Goal: Transaction & Acquisition: Purchase product/service

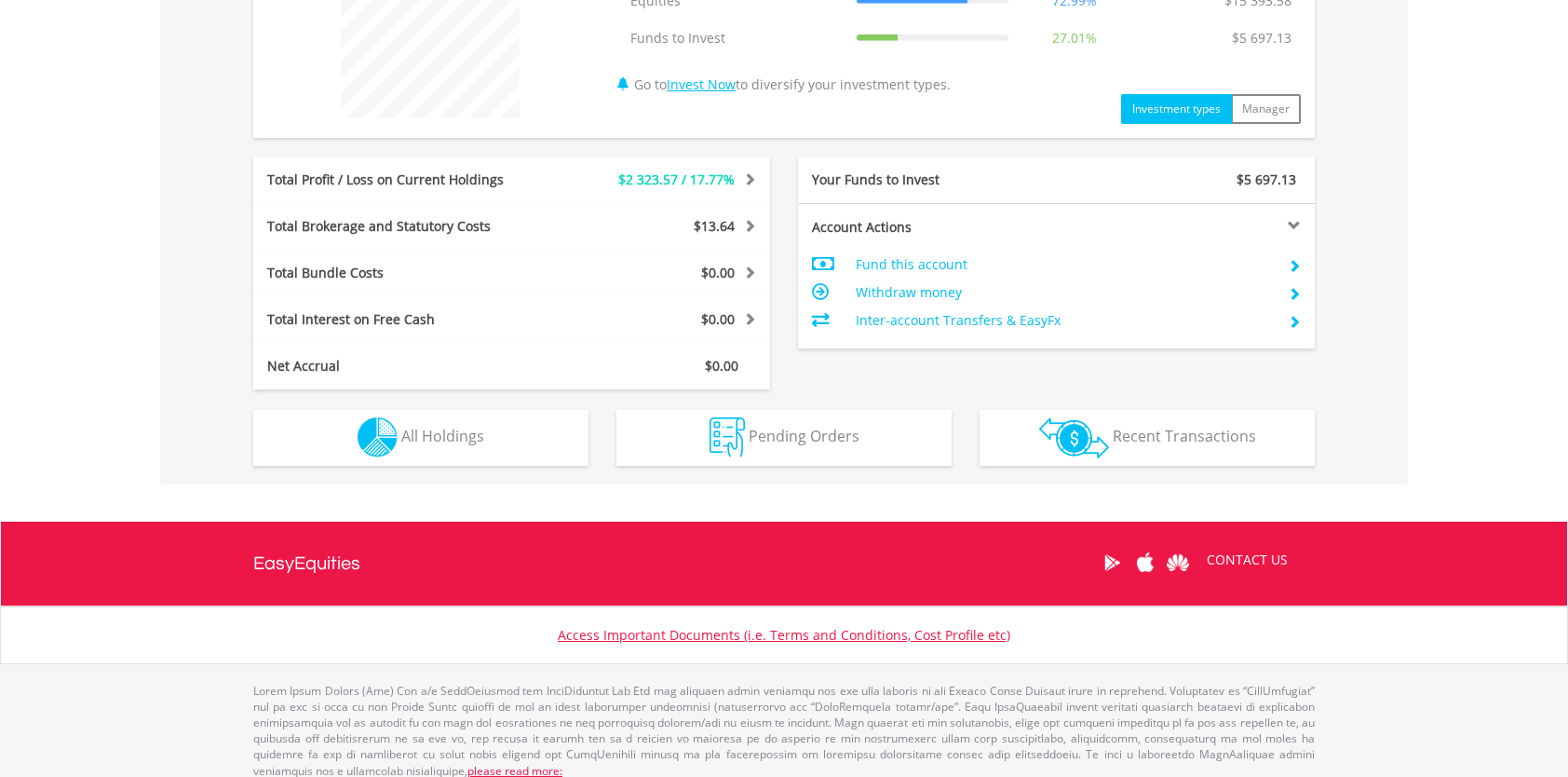
scroll to position [796, 0]
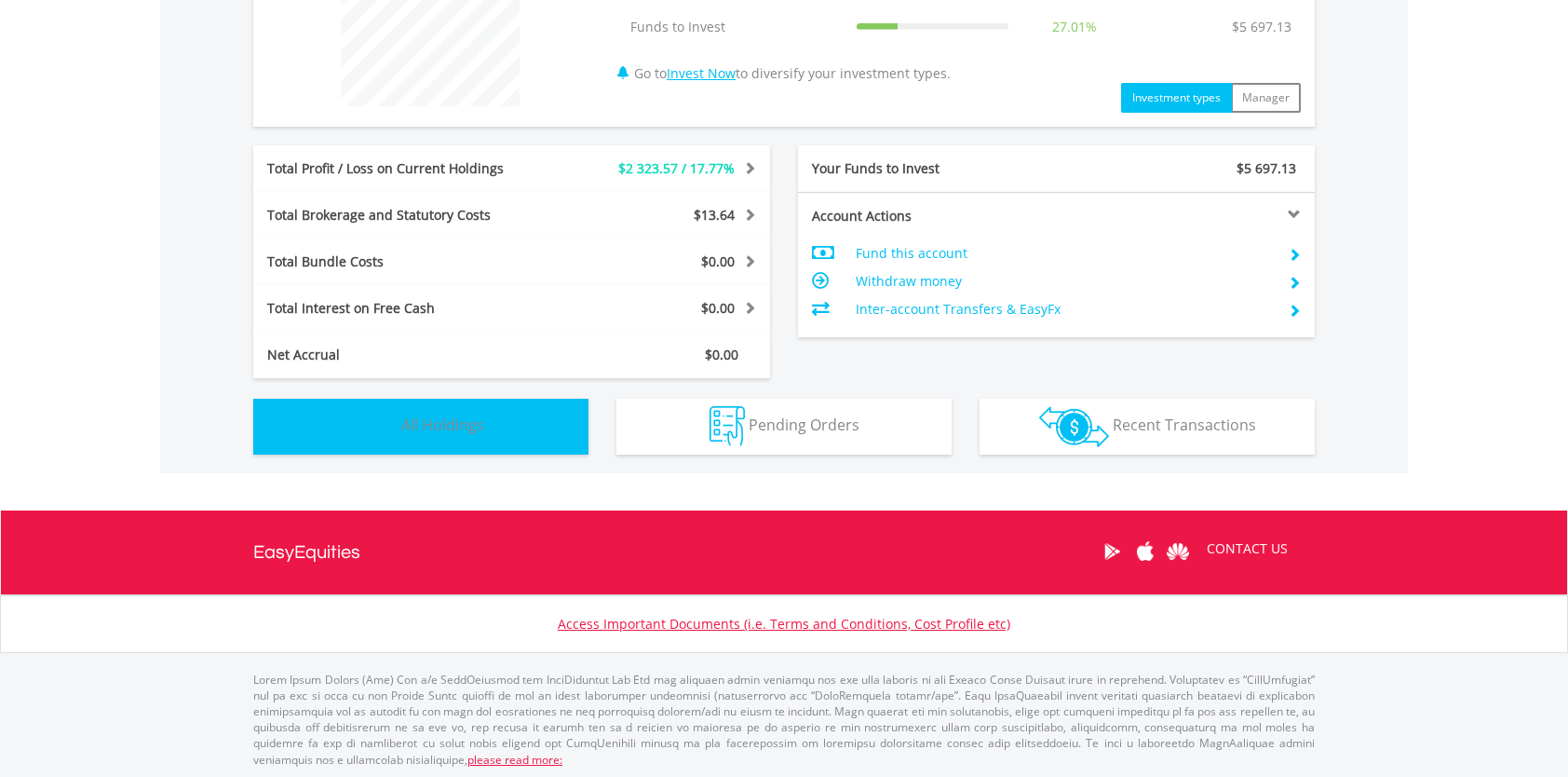
click at [510, 438] on button "Holdings All Holdings" at bounding box center [421, 427] width 336 height 56
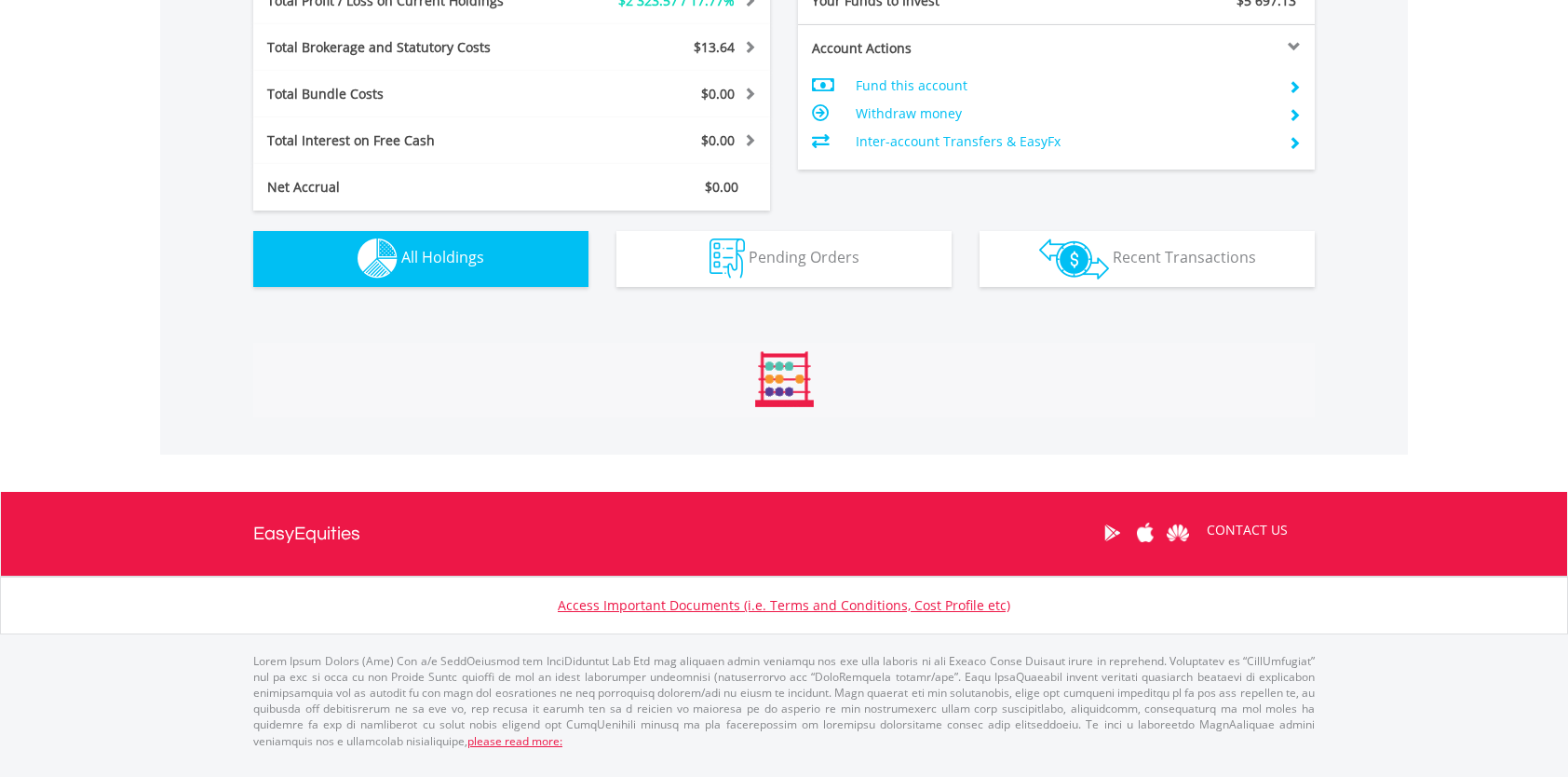
scroll to position [1306, 0]
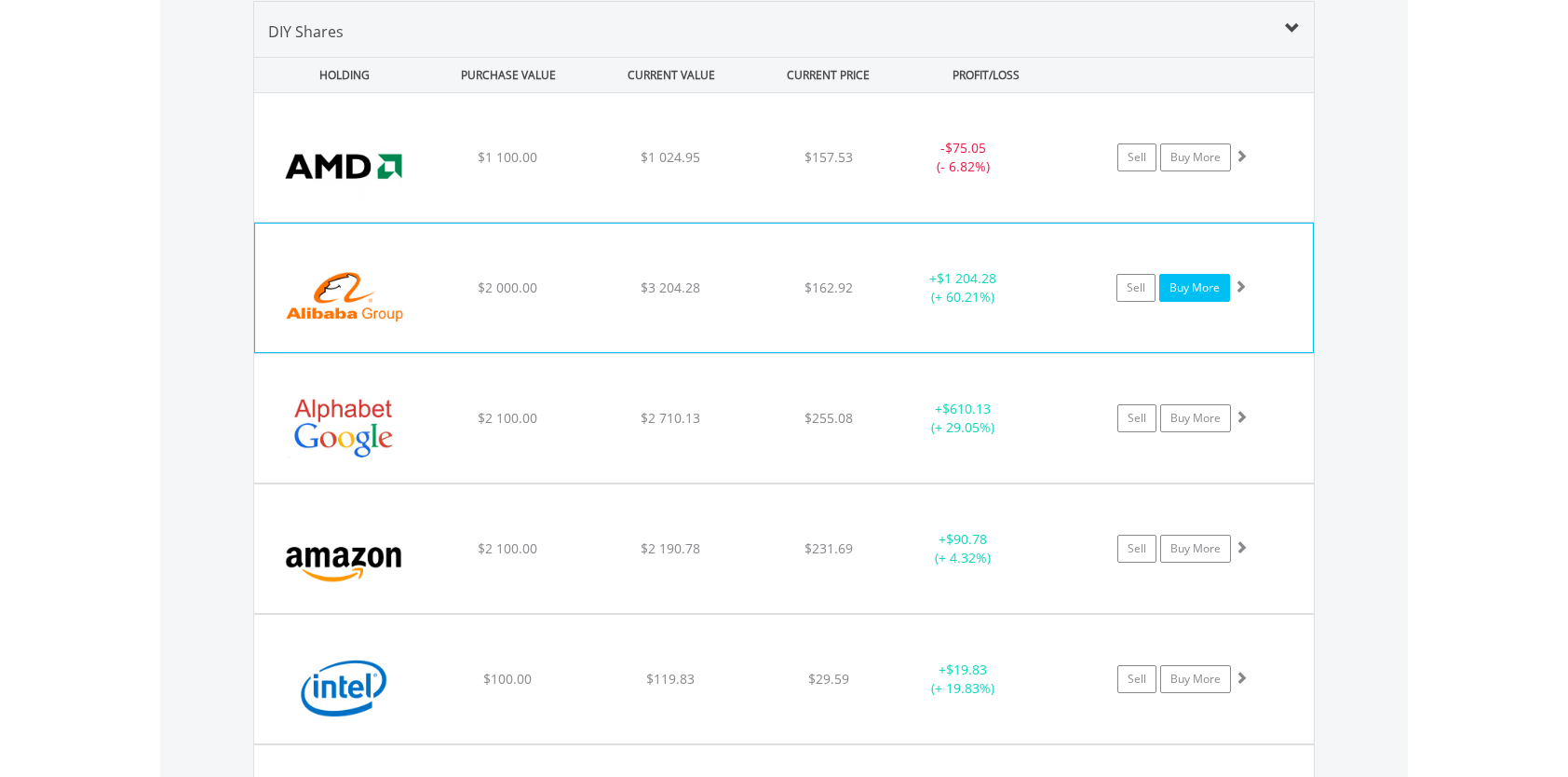
click at [1168, 292] on link "Buy More" at bounding box center [1195, 288] width 71 height 28
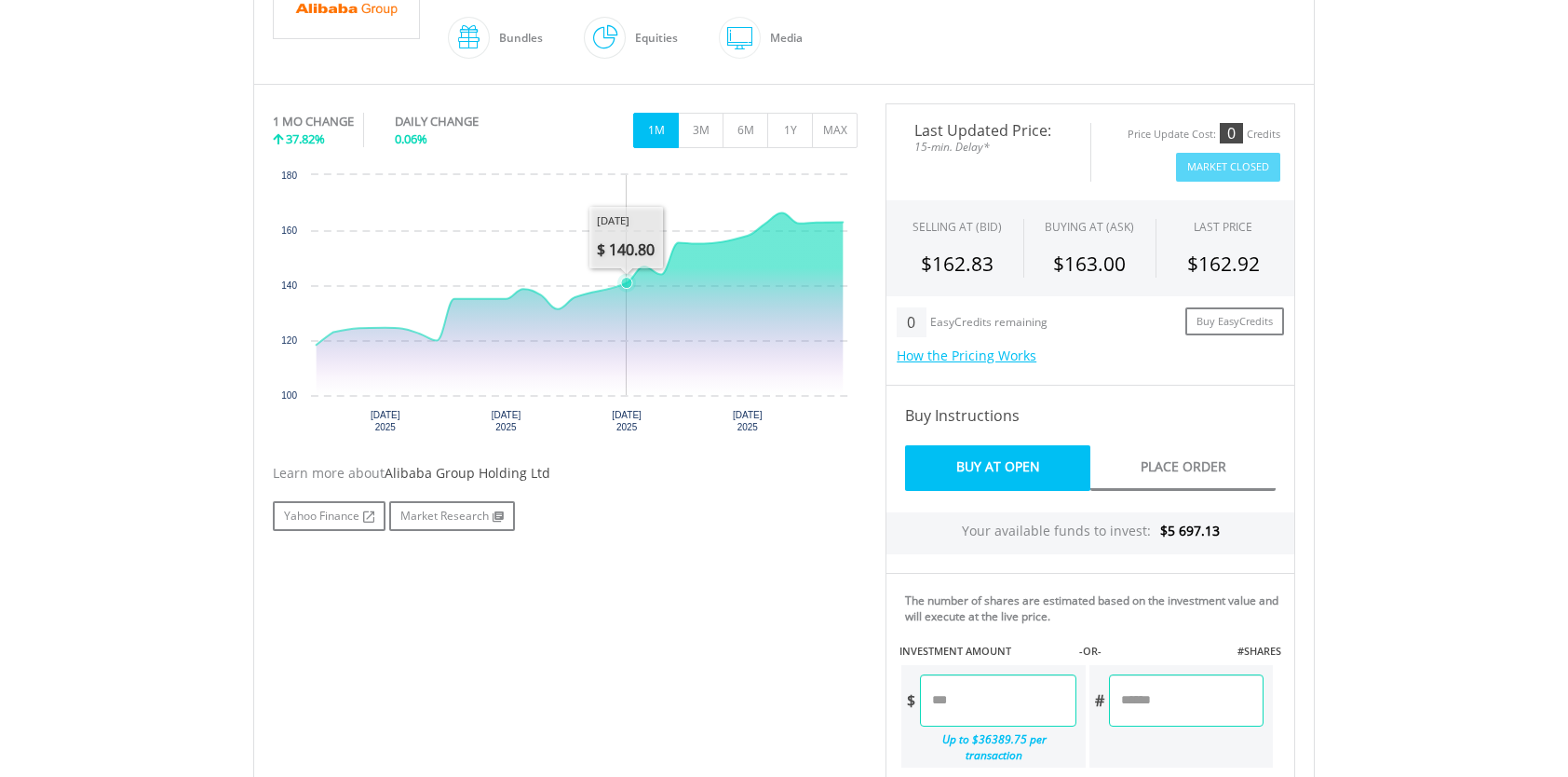
scroll to position [559, 0]
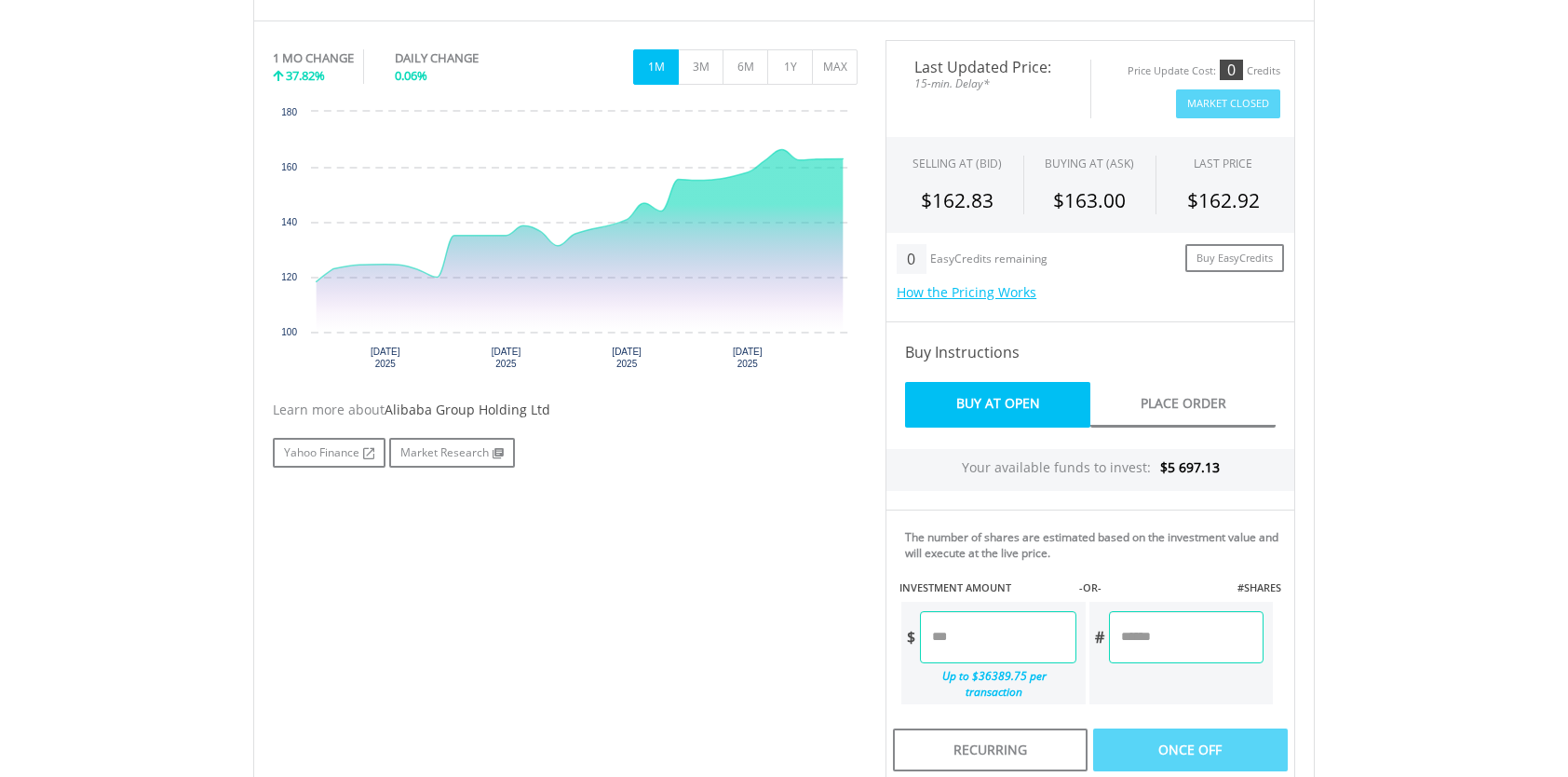
click at [978, 634] on input "number" at bounding box center [998, 638] width 156 height 52
click at [1202, 731] on div "Last Updated Price: 15-min. Delay* Price Update Cost: 0 Credits Market Closed S…" at bounding box center [1090, 516] width 437 height 953
type input "*******"
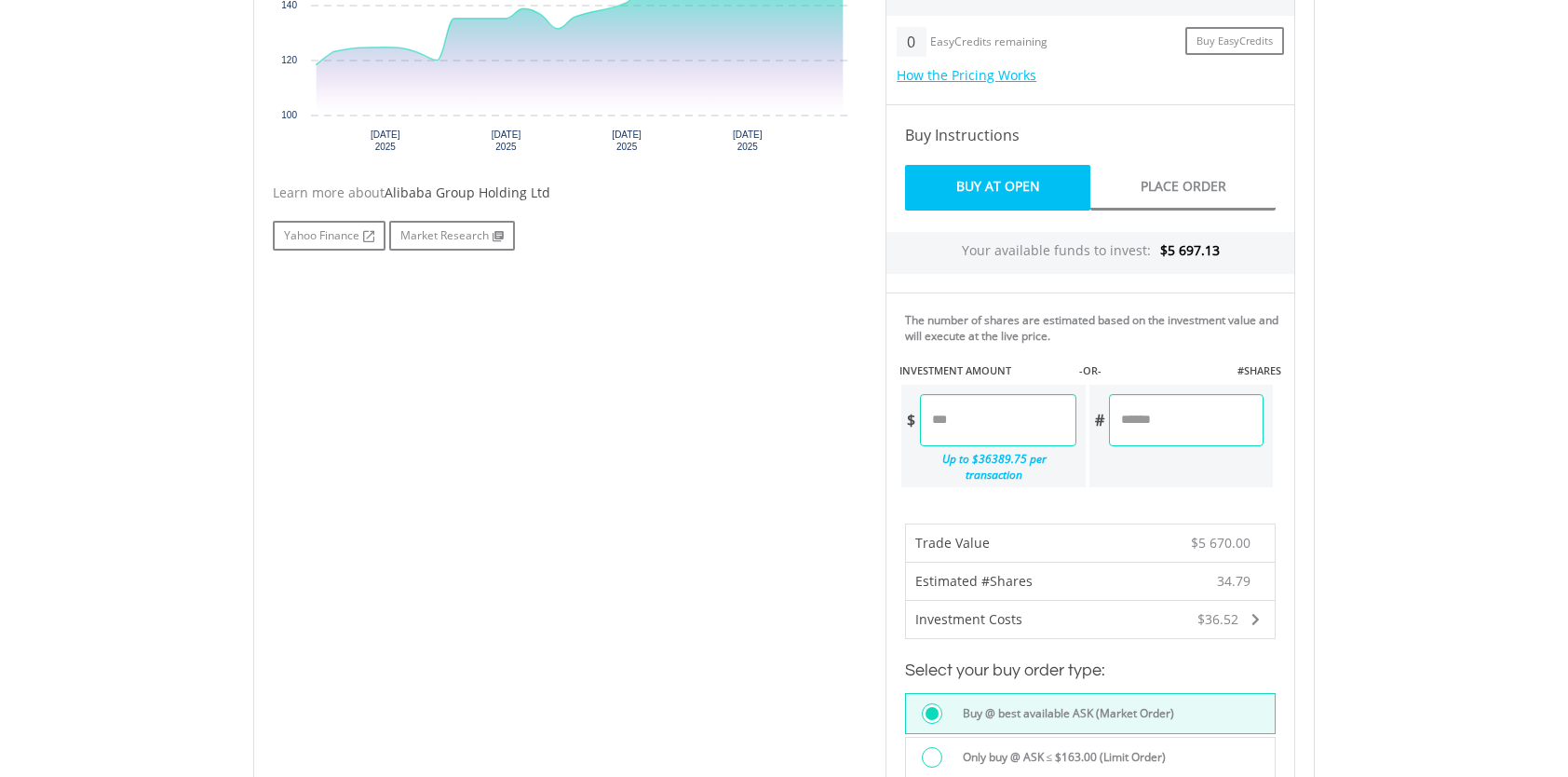
scroll to position [745, 0]
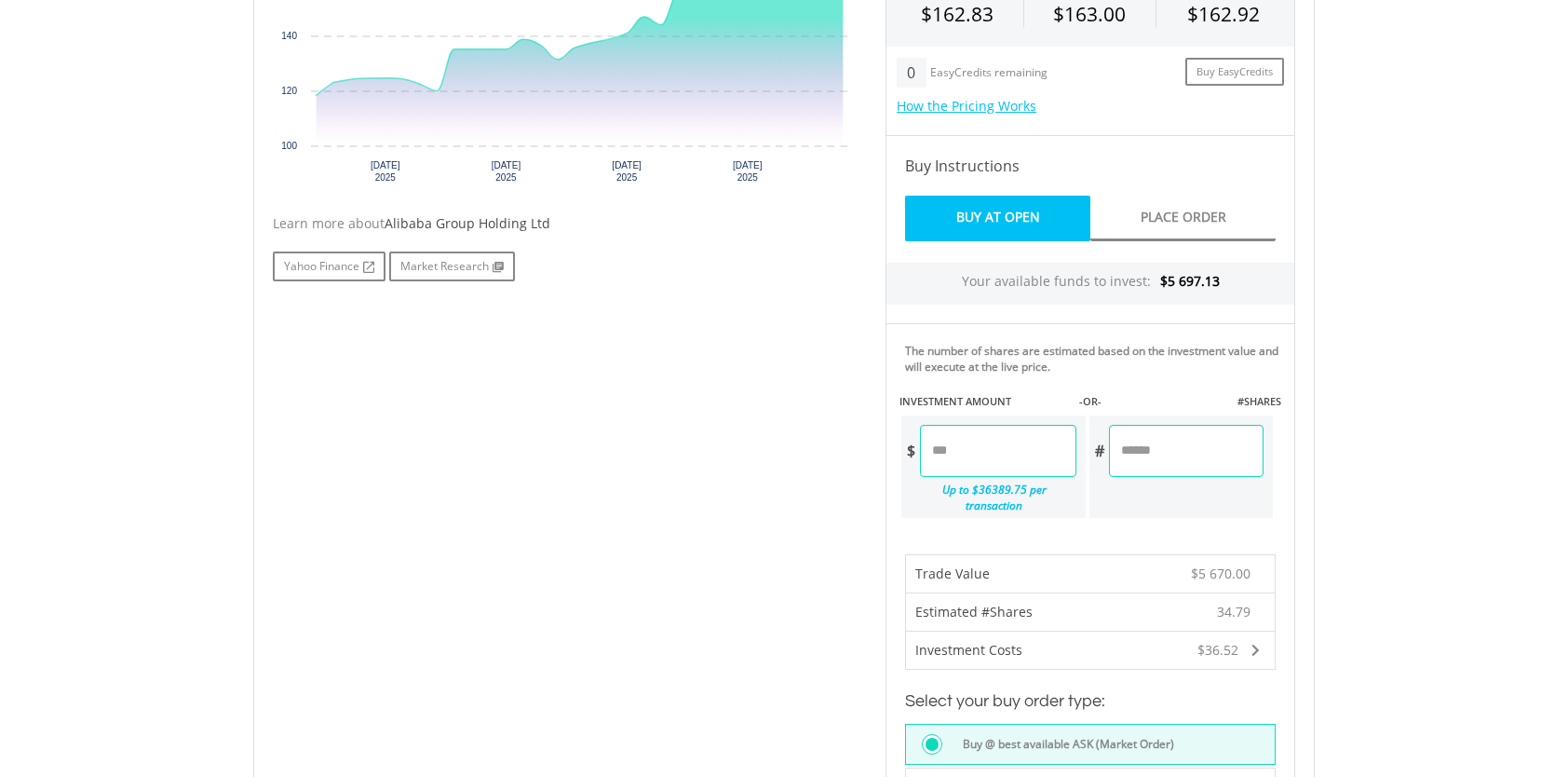
click at [950, 449] on input "*******" at bounding box center [998, 451] width 156 height 52
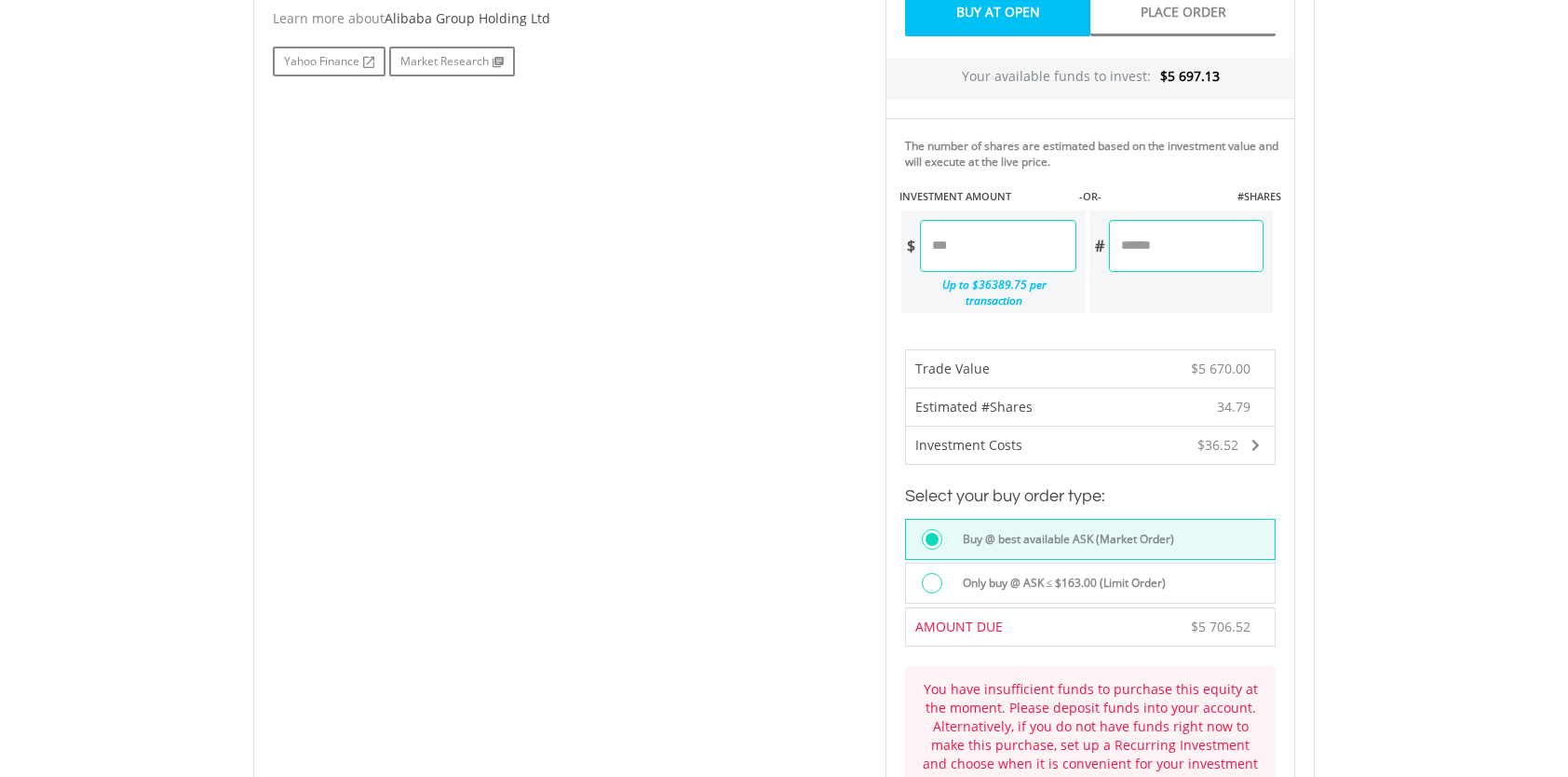
scroll to position [932, 0]
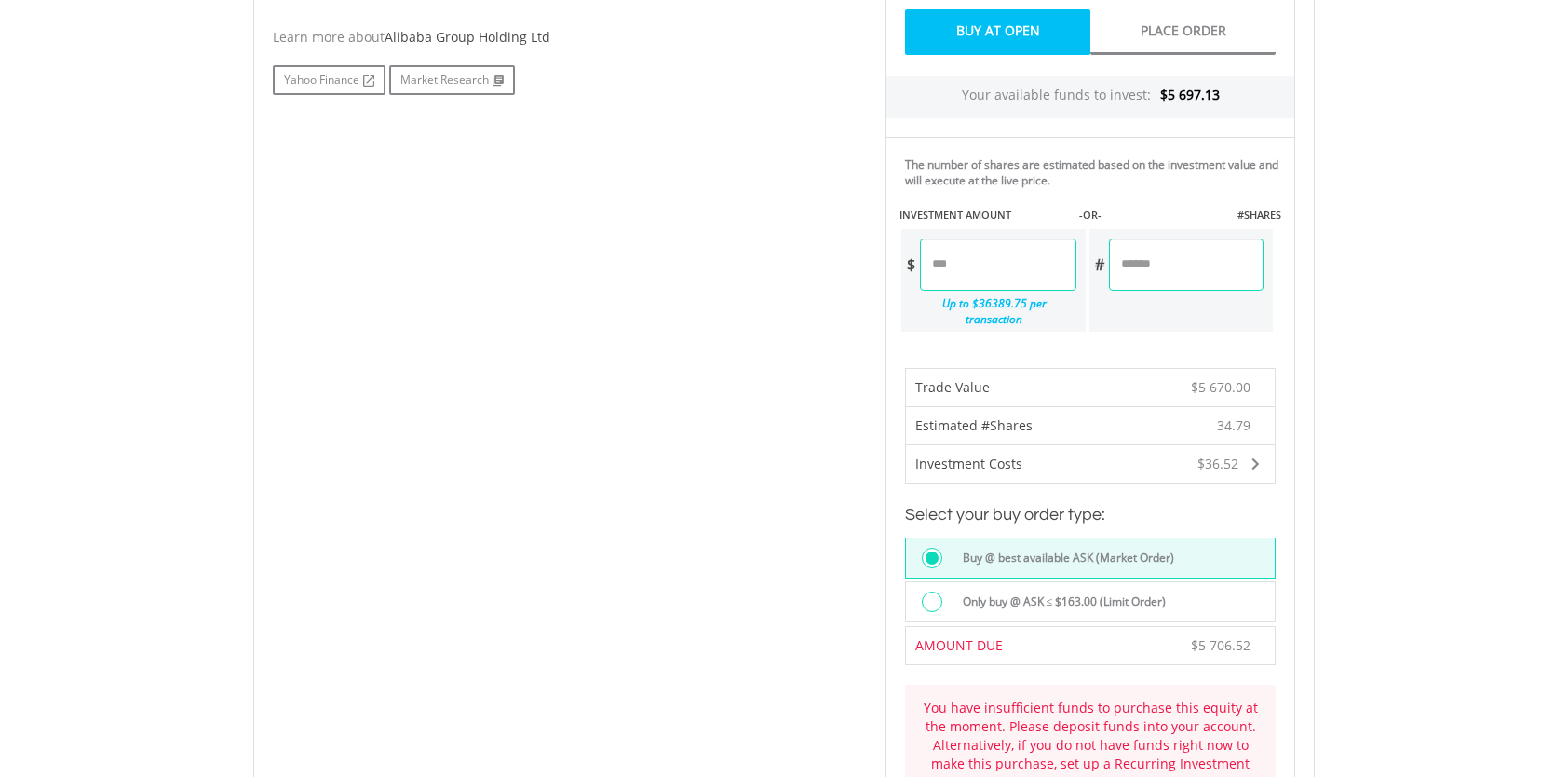
type input "*******"
click at [1198, 271] on div "Last Updated Price: 15-min. Delay* Price Update Cost: 0 Credits Market Closed S…" at bounding box center [1090, 391] width 437 height 1448
type input "*******"
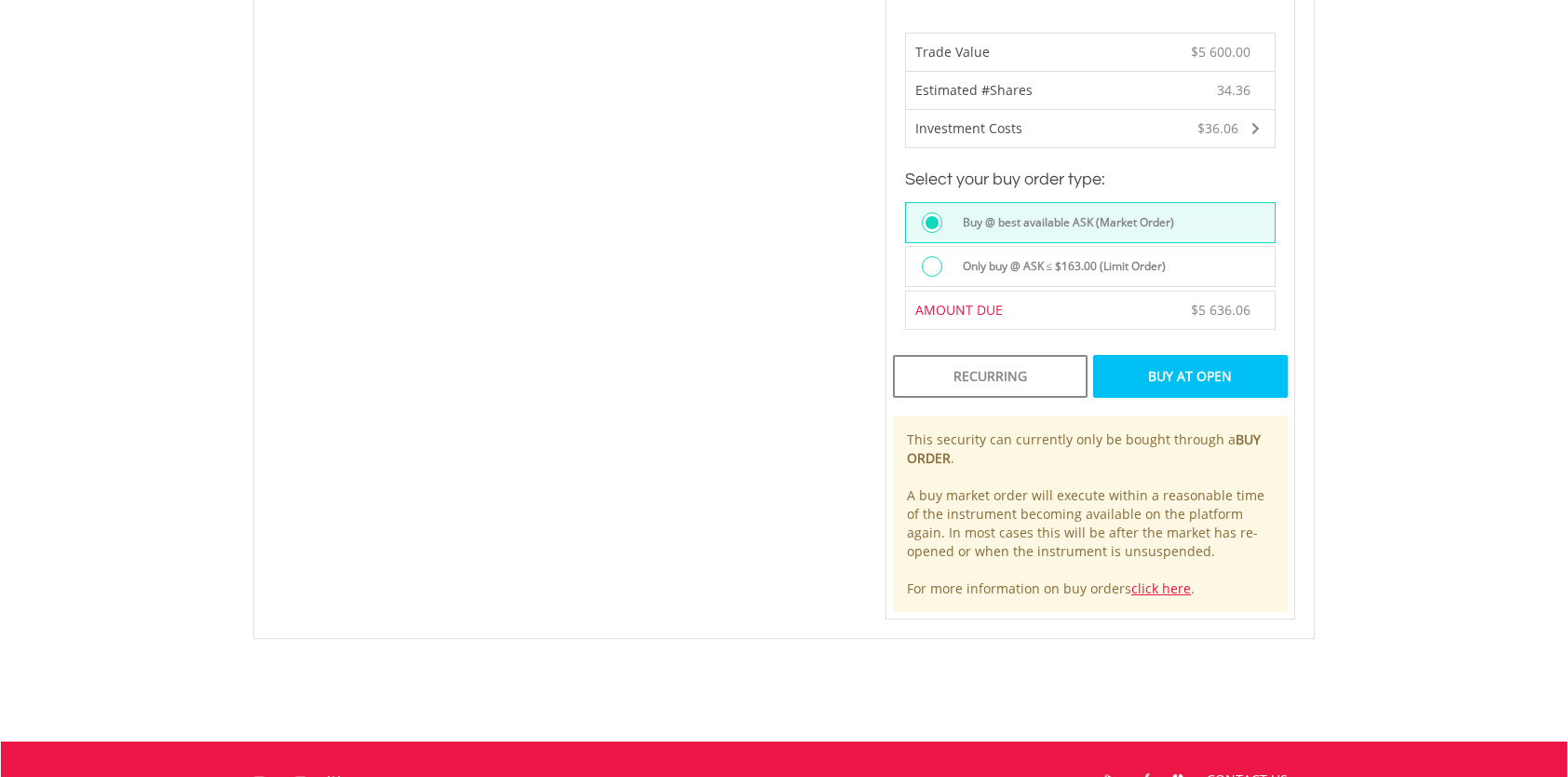
scroll to position [1304, 0]
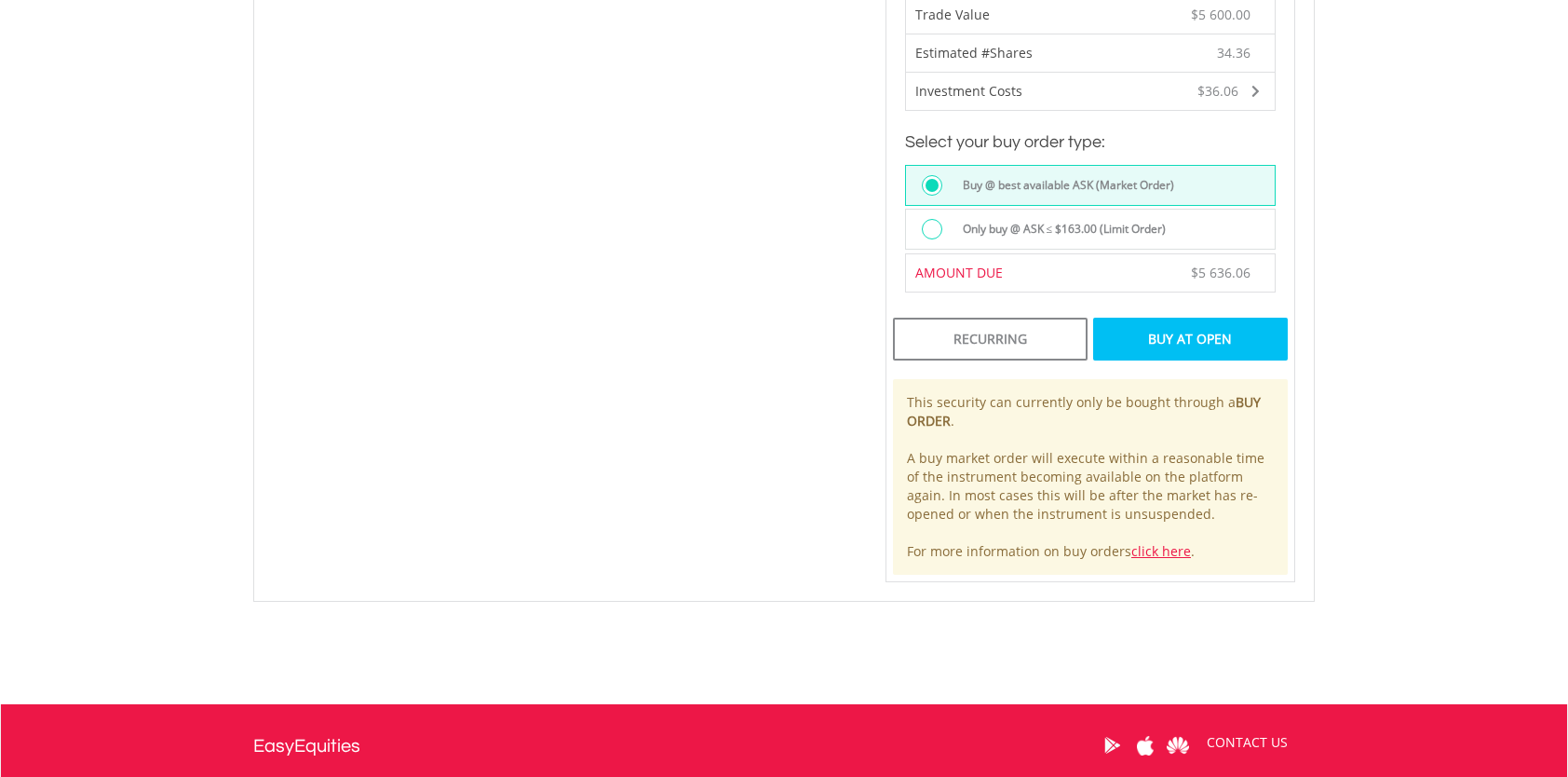
click at [1194, 317] on div "Buy At Open" at bounding box center [1190, 338] width 194 height 43
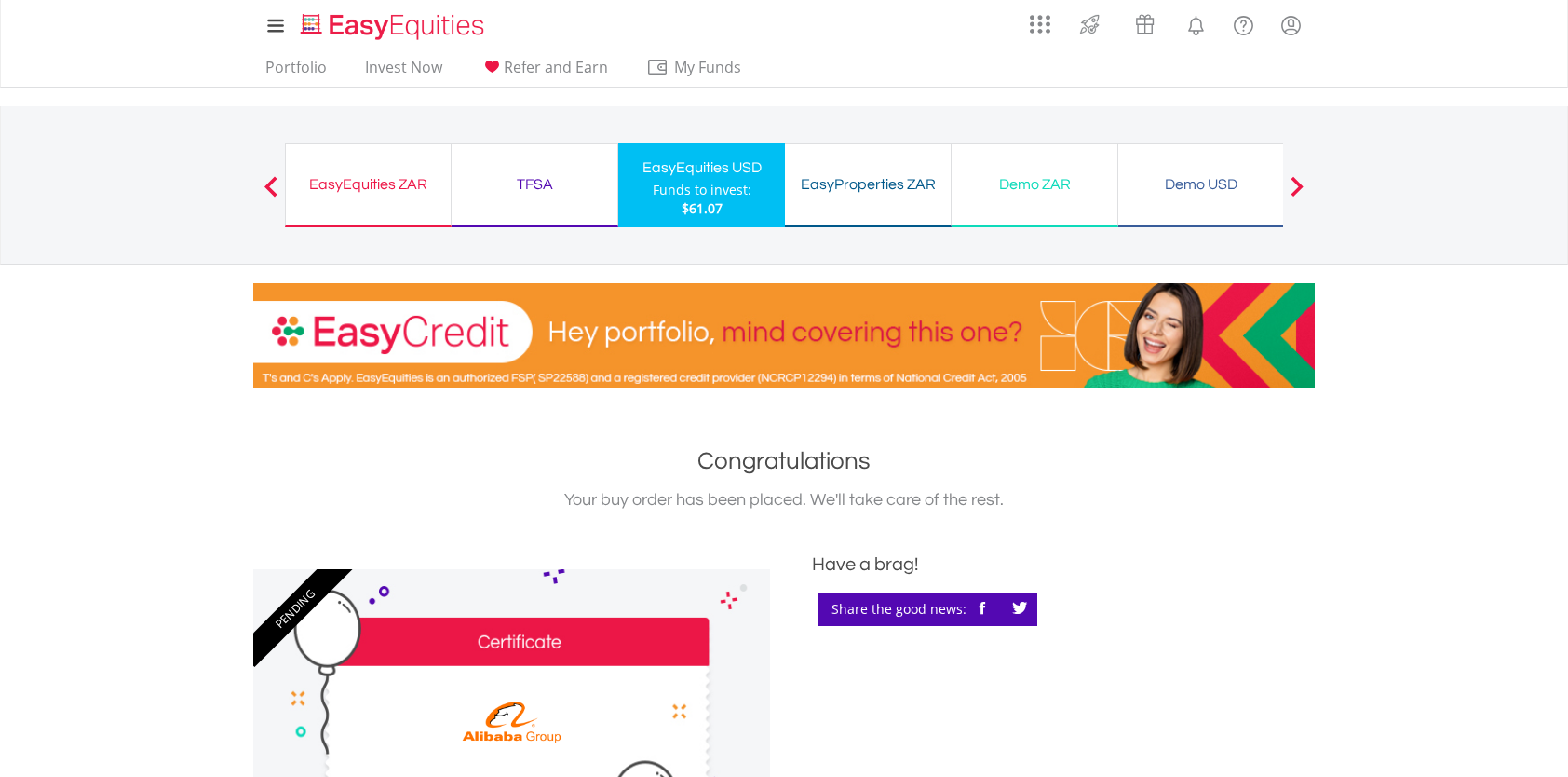
click at [397, 190] on div "EasyEquities ZAR" at bounding box center [368, 184] width 142 height 26
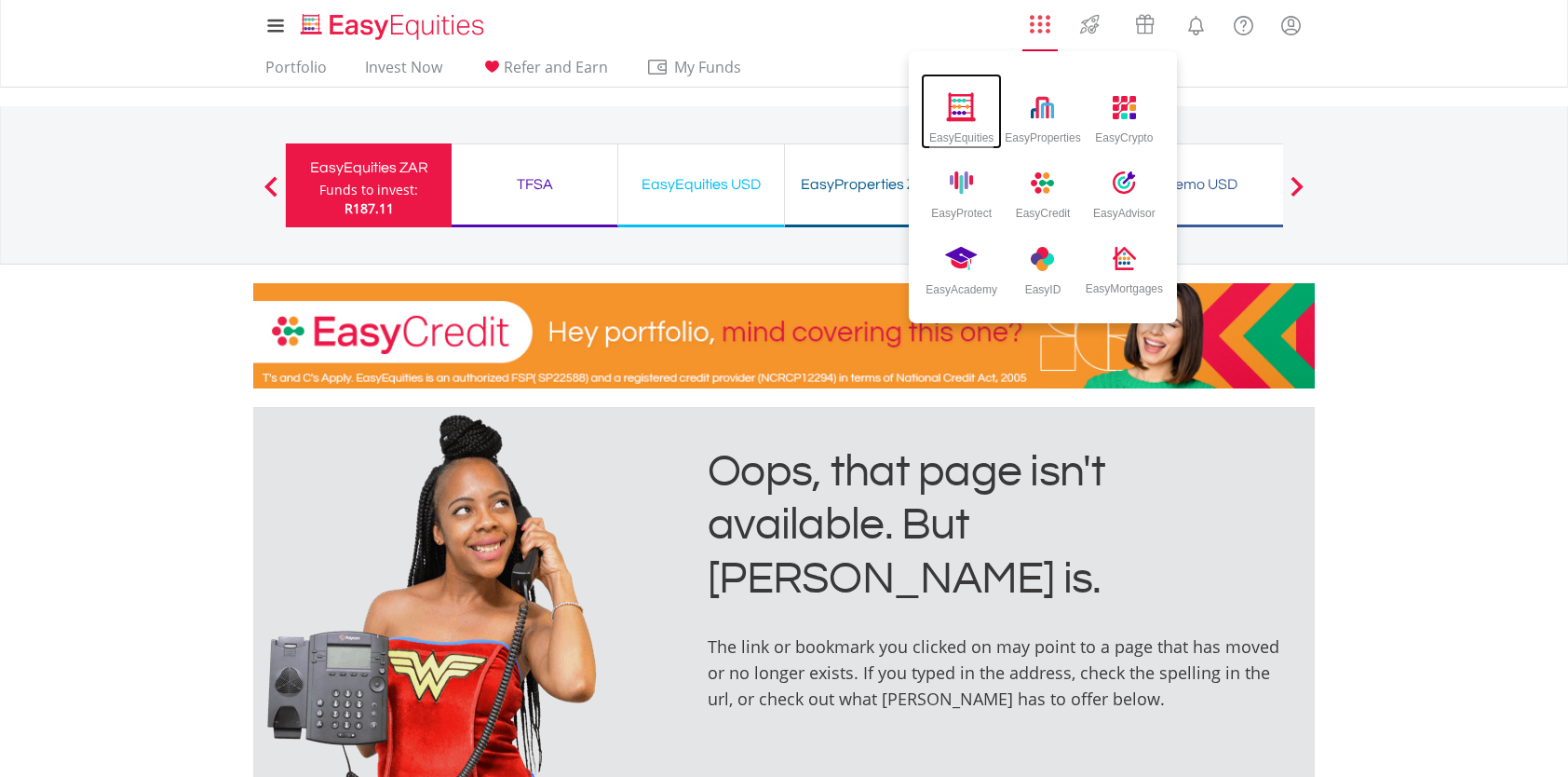
click at [971, 117] on img at bounding box center [961, 107] width 31 height 29
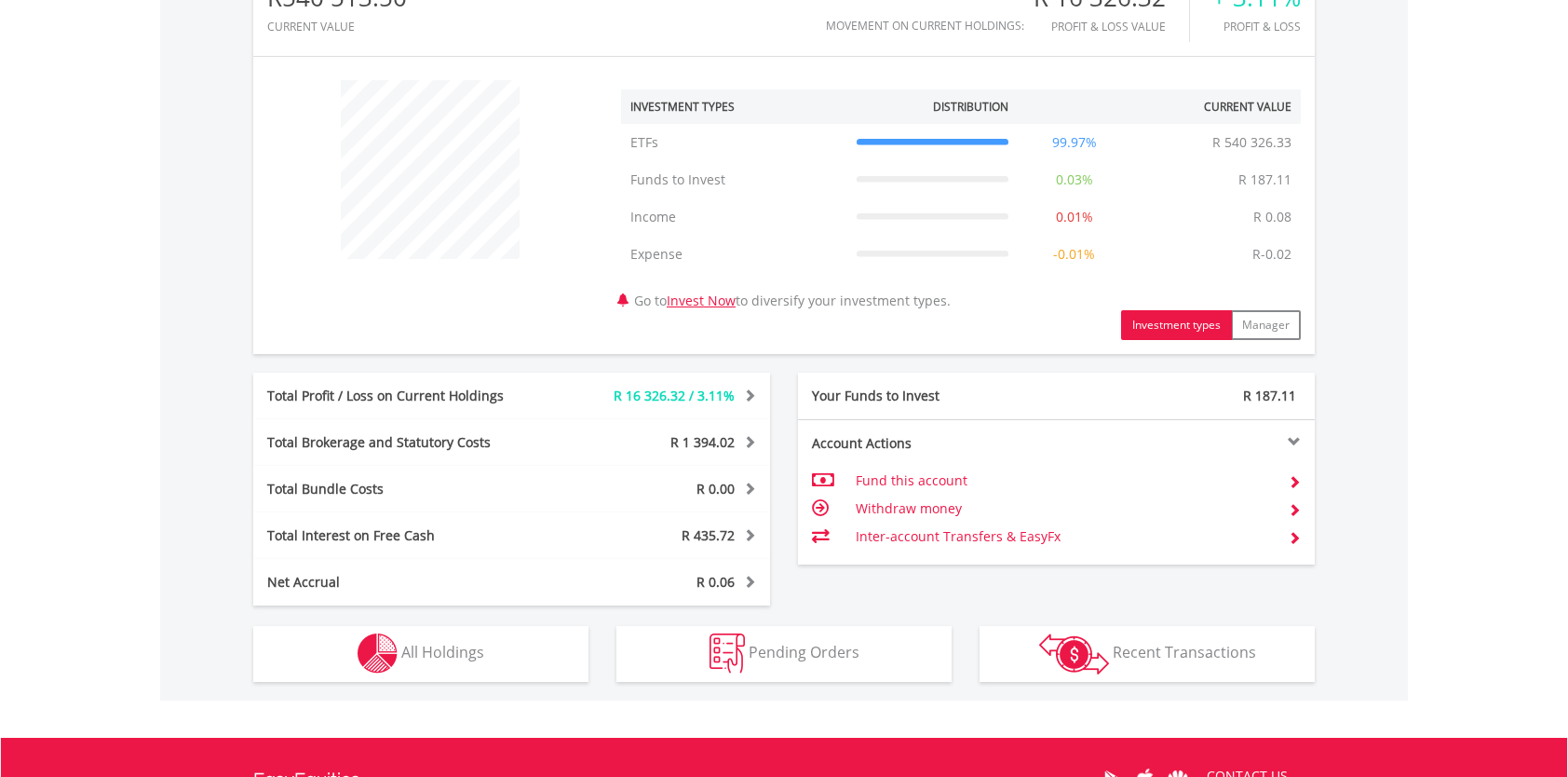
scroll to position [652, 0]
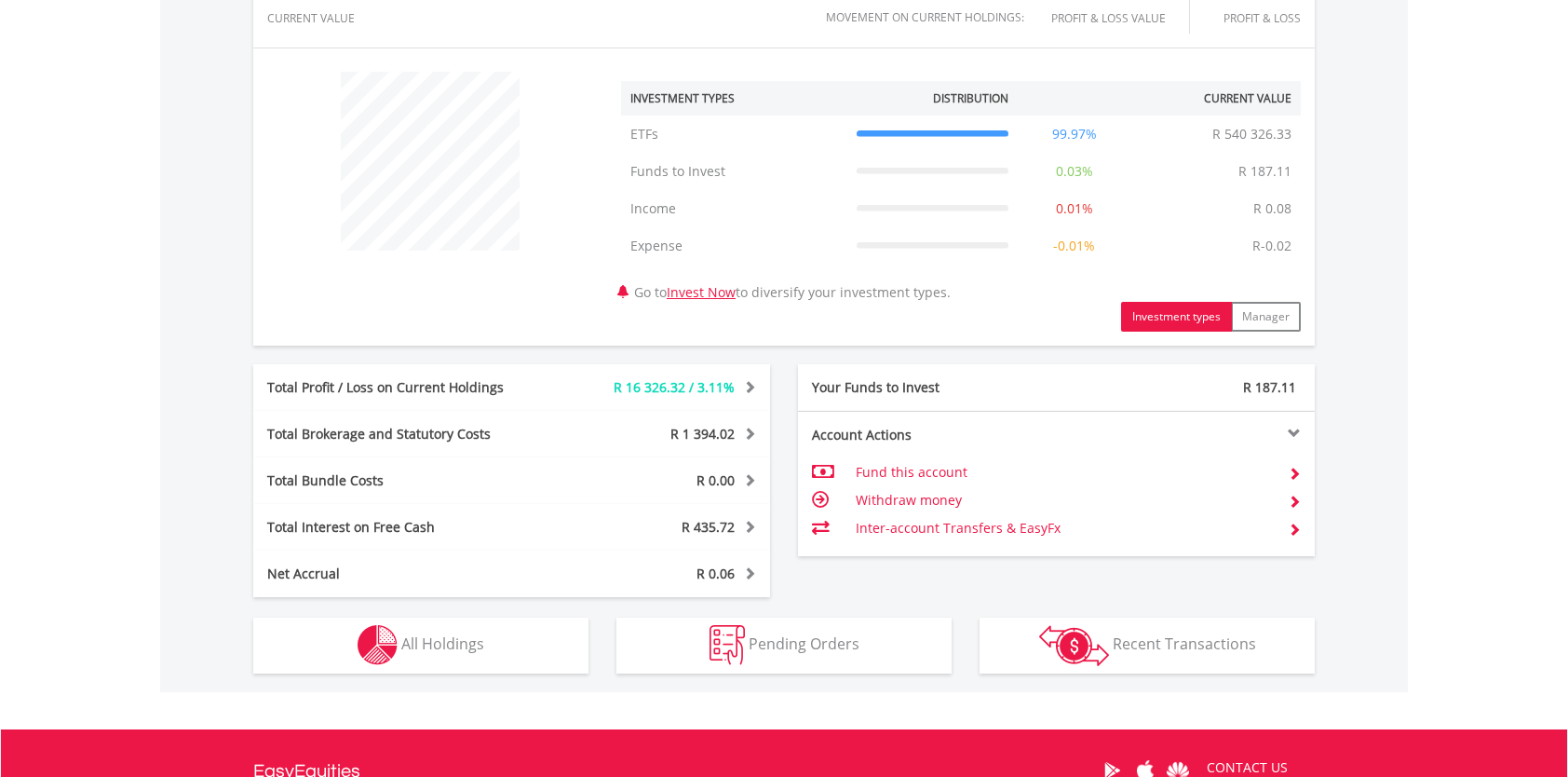
click at [867, 469] on td "Fund this account" at bounding box center [1064, 472] width 418 height 28
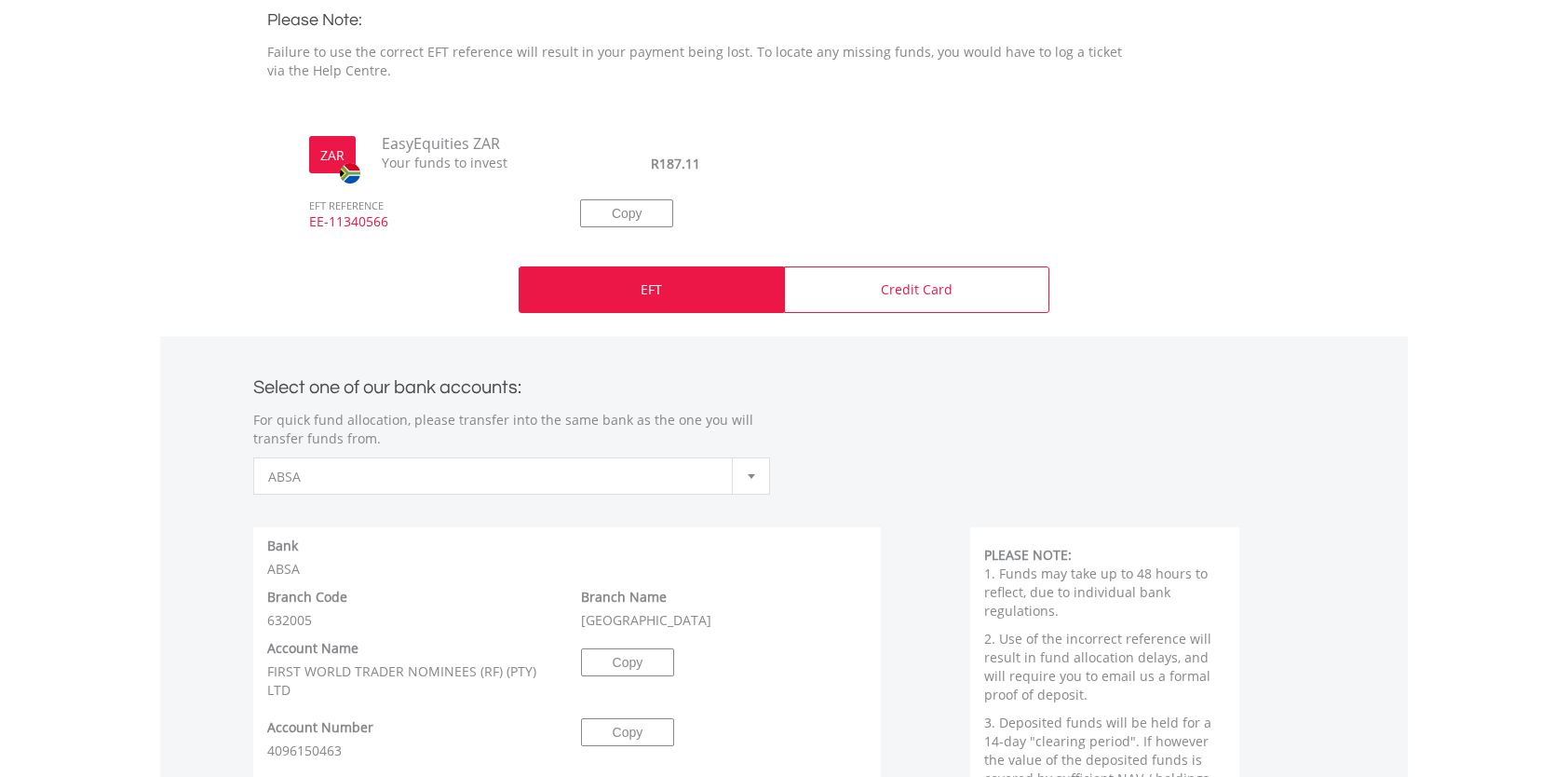
scroll to position [652, 0]
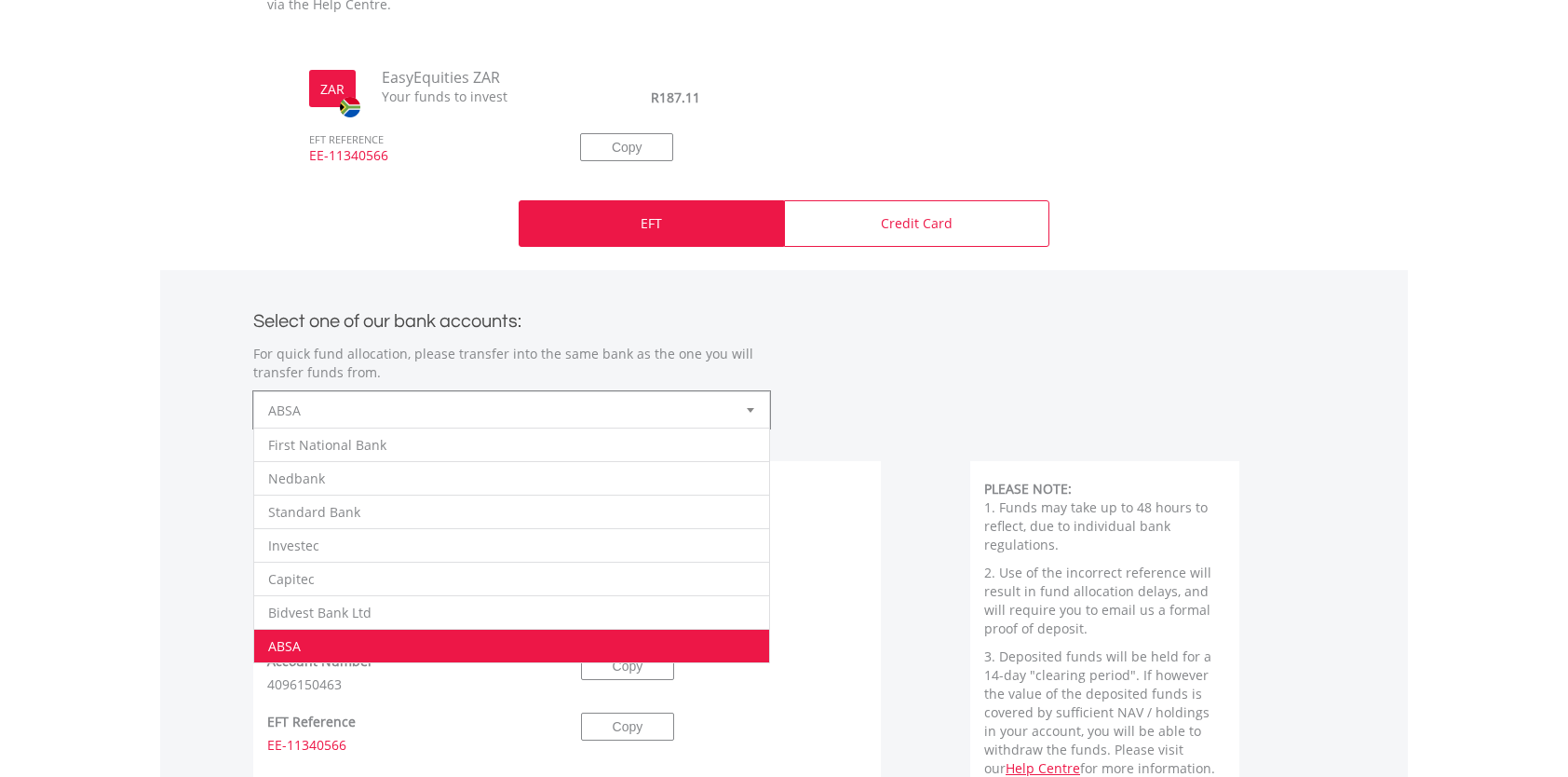
click at [476, 414] on span "ABSA" at bounding box center [498, 411] width 460 height 38
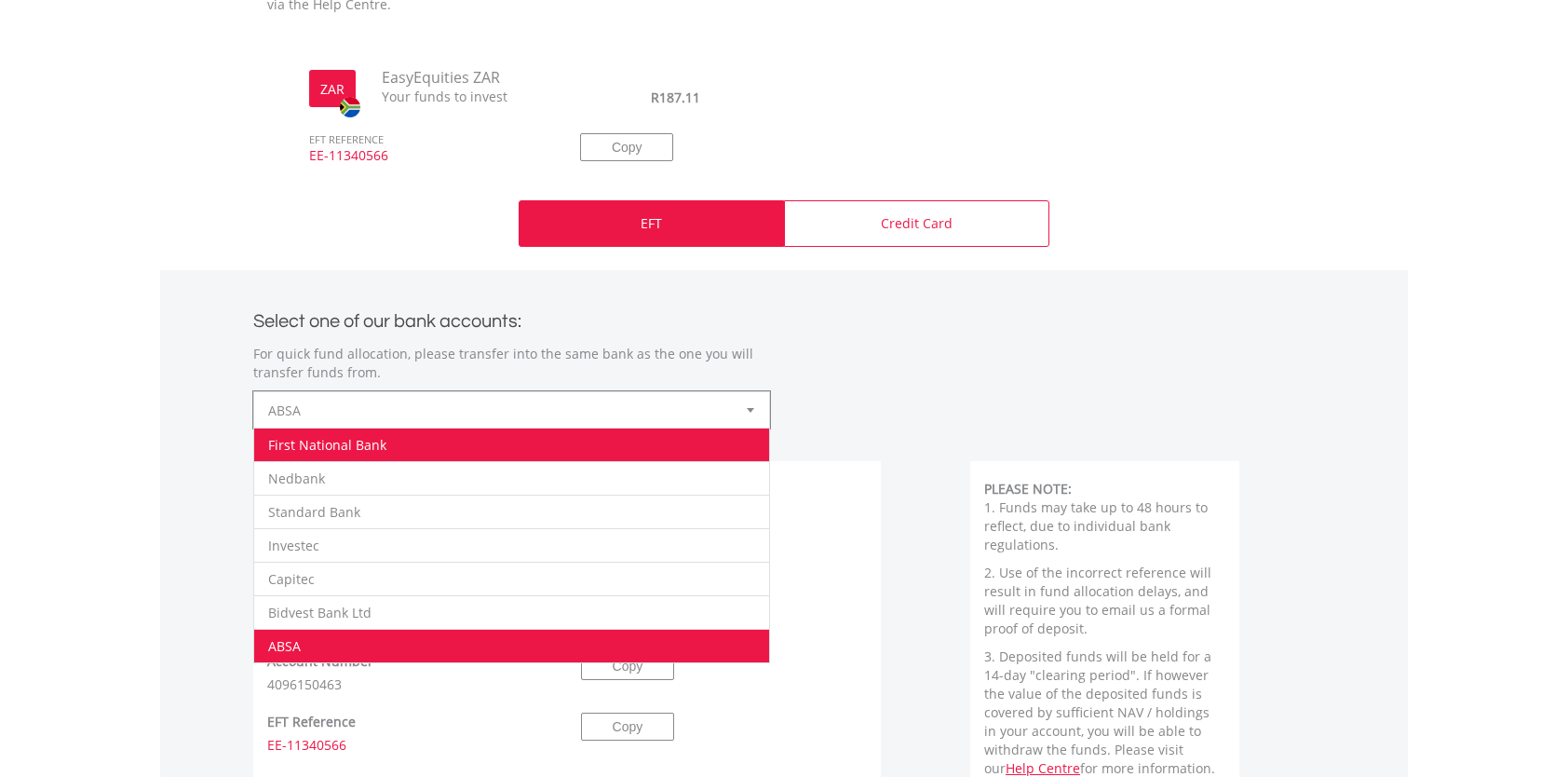
click at [370, 441] on li "First National Bank" at bounding box center [511, 444] width 515 height 34
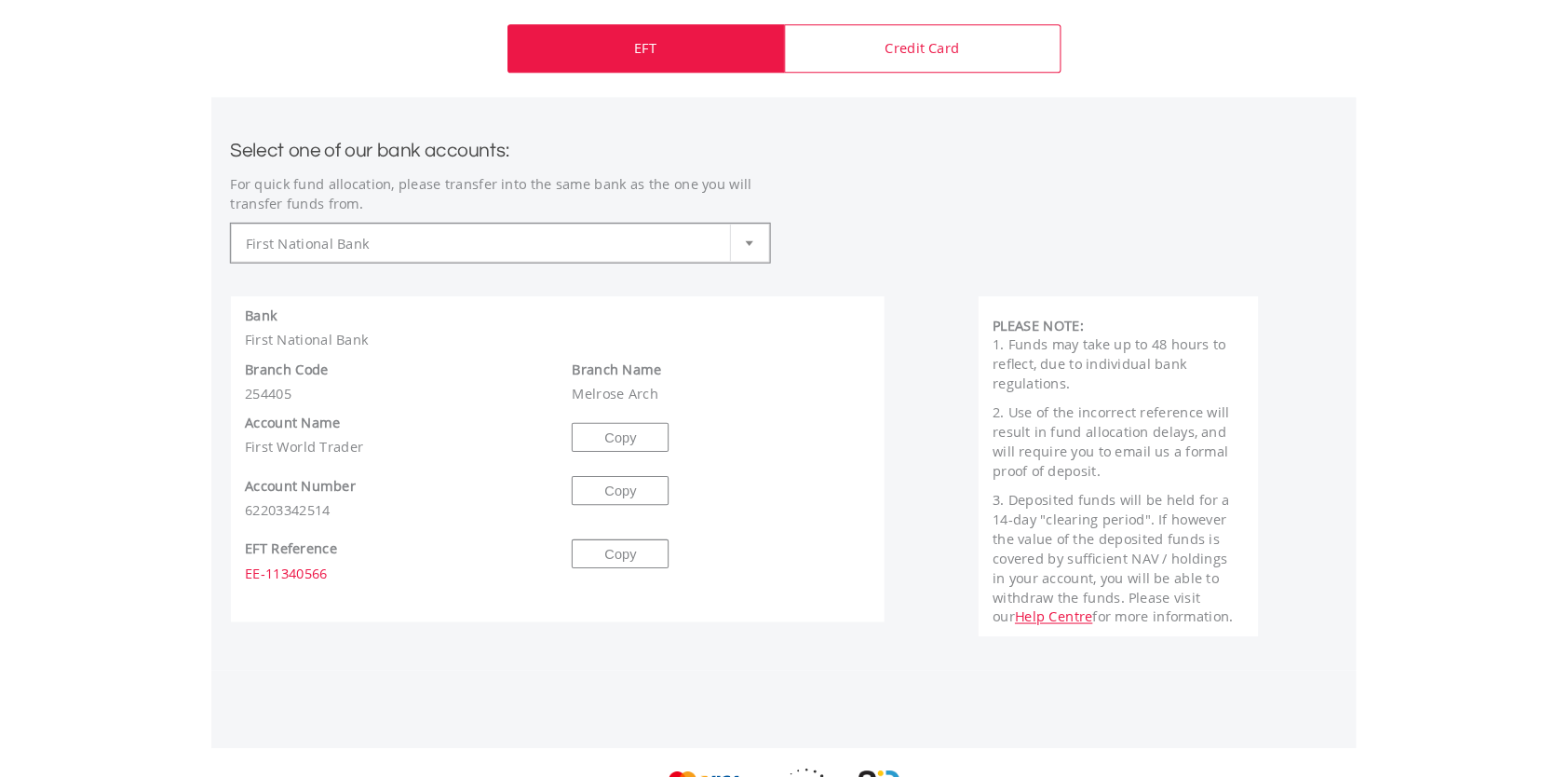
scroll to position [839, 0]
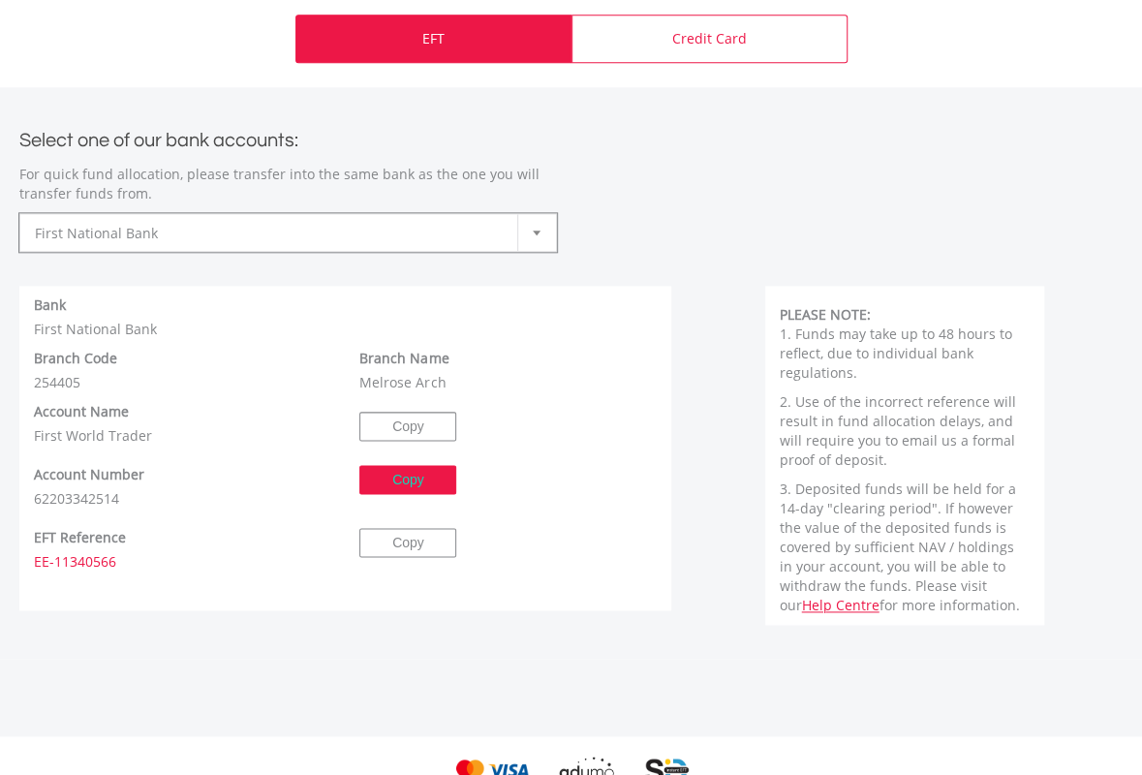
click at [391, 478] on button "Copy" at bounding box center [407, 479] width 97 height 29
click at [420, 549] on button "Copy" at bounding box center [407, 542] width 97 height 29
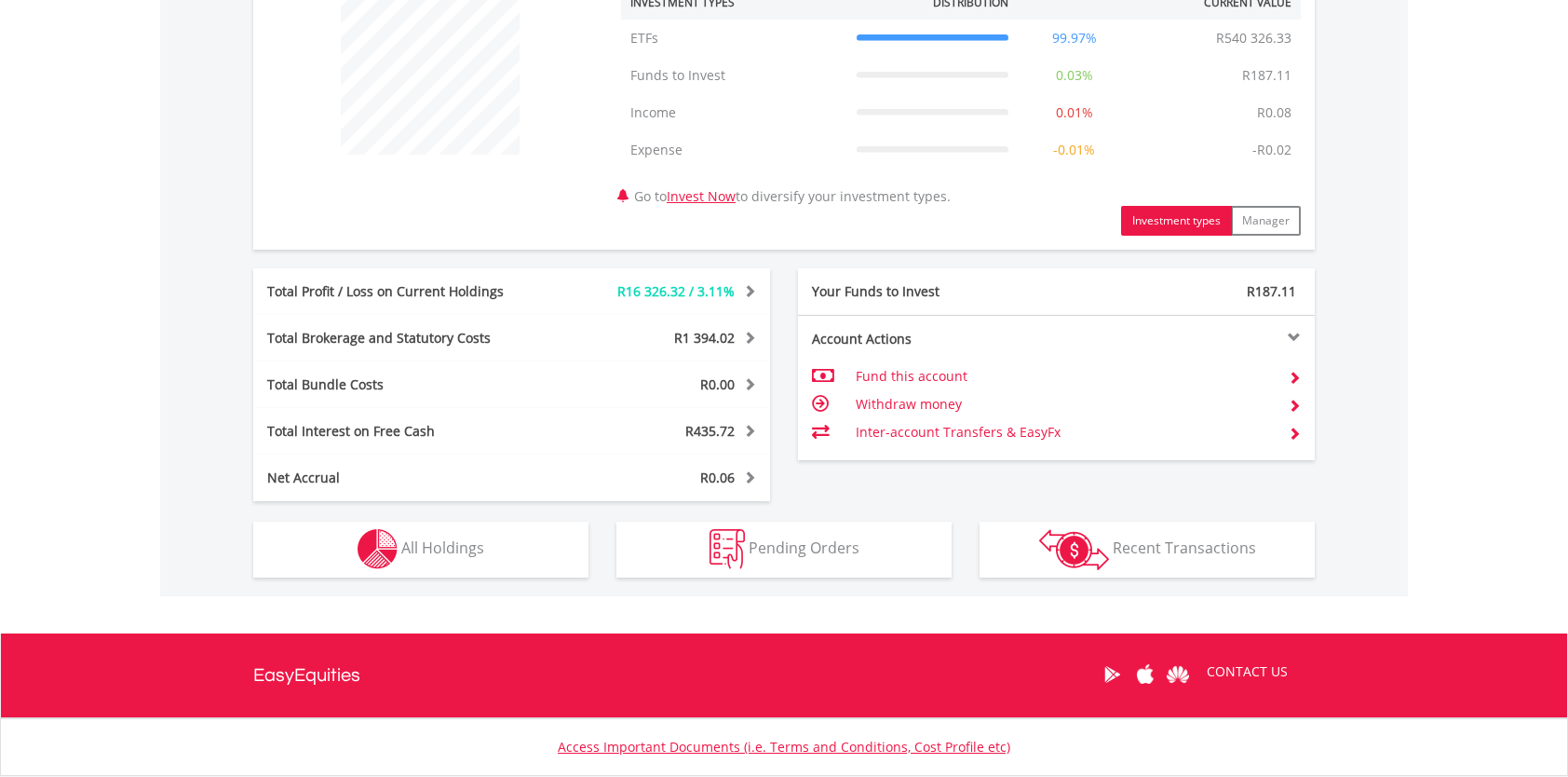
scroll to position [823, 0]
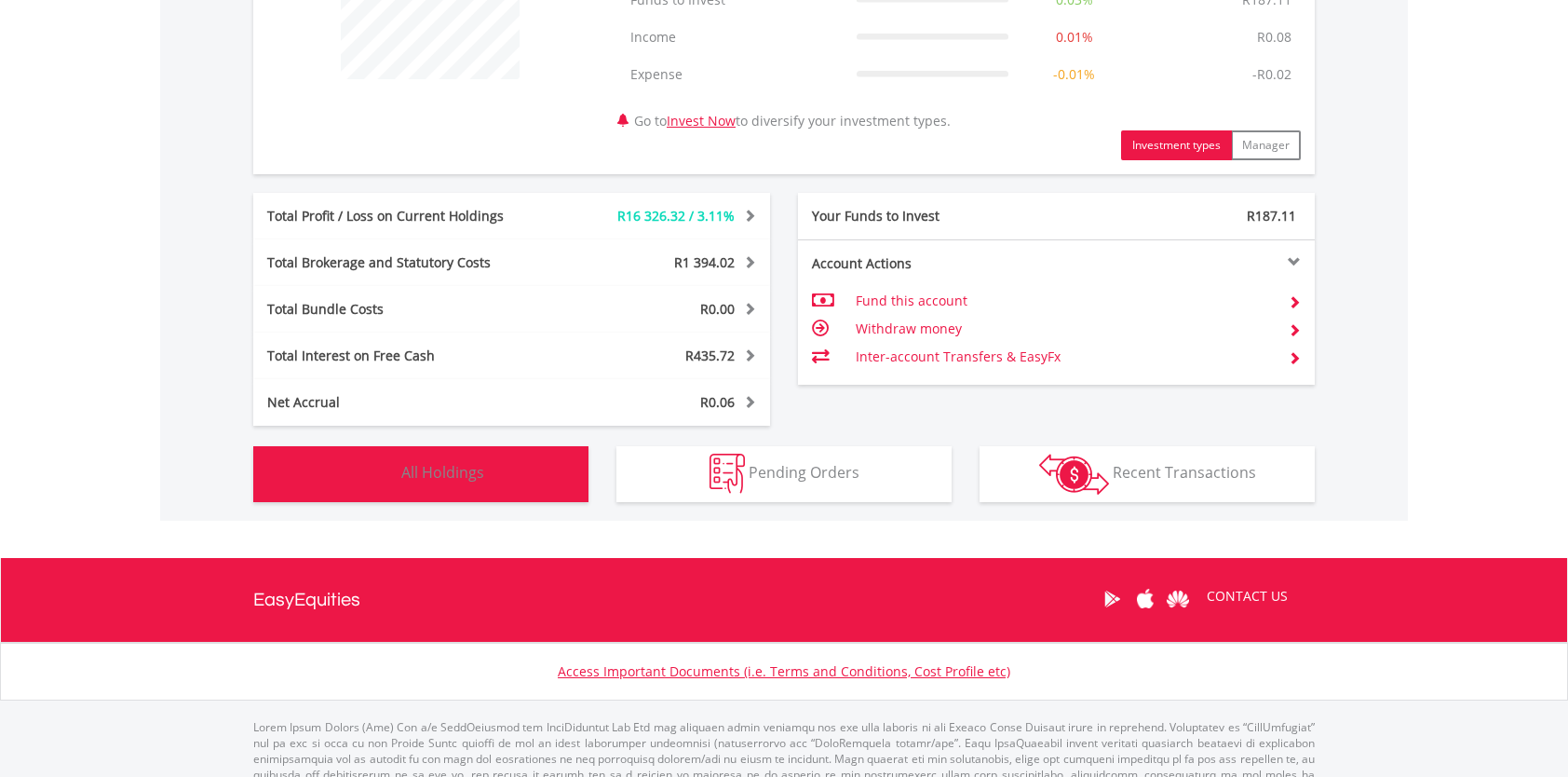
click at [474, 477] on span "All Holdings" at bounding box center [443, 472] width 83 height 20
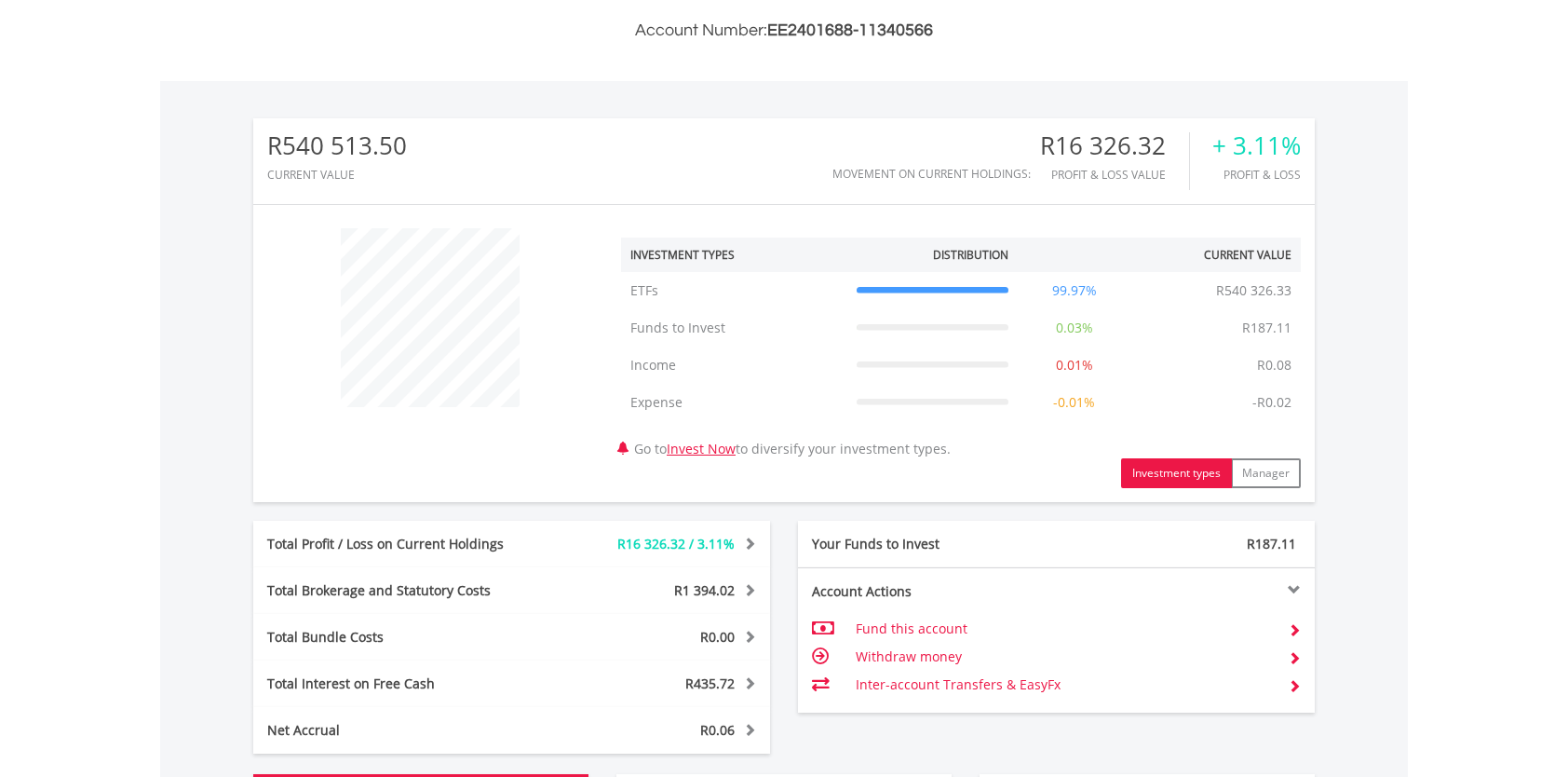
scroll to position [580, 0]
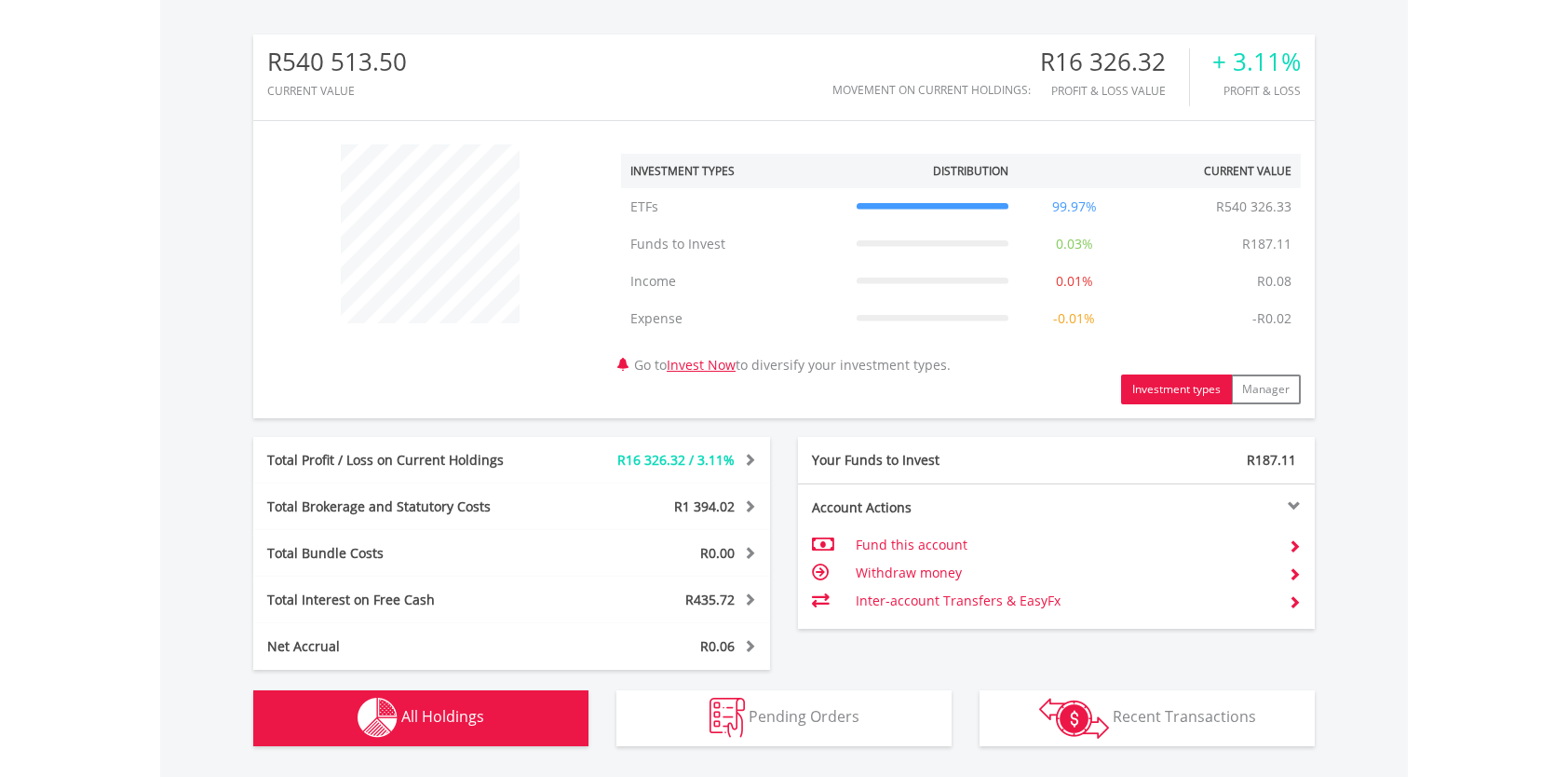
click at [1200, 391] on button "Investment types" at bounding box center [1176, 388] width 111 height 30
click at [723, 367] on link "Invest Now" at bounding box center [702, 364] width 69 height 17
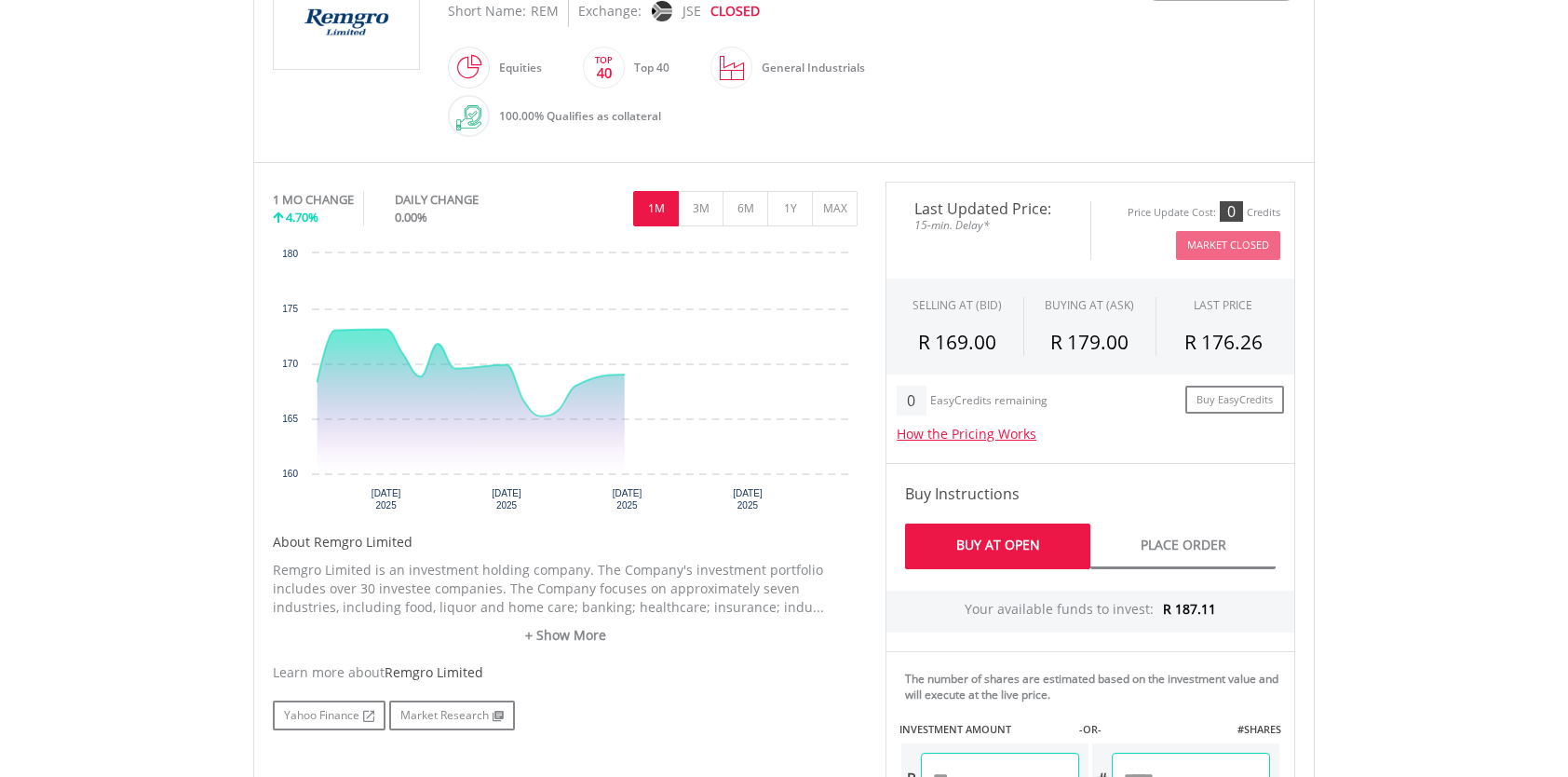
scroll to position [465, 0]
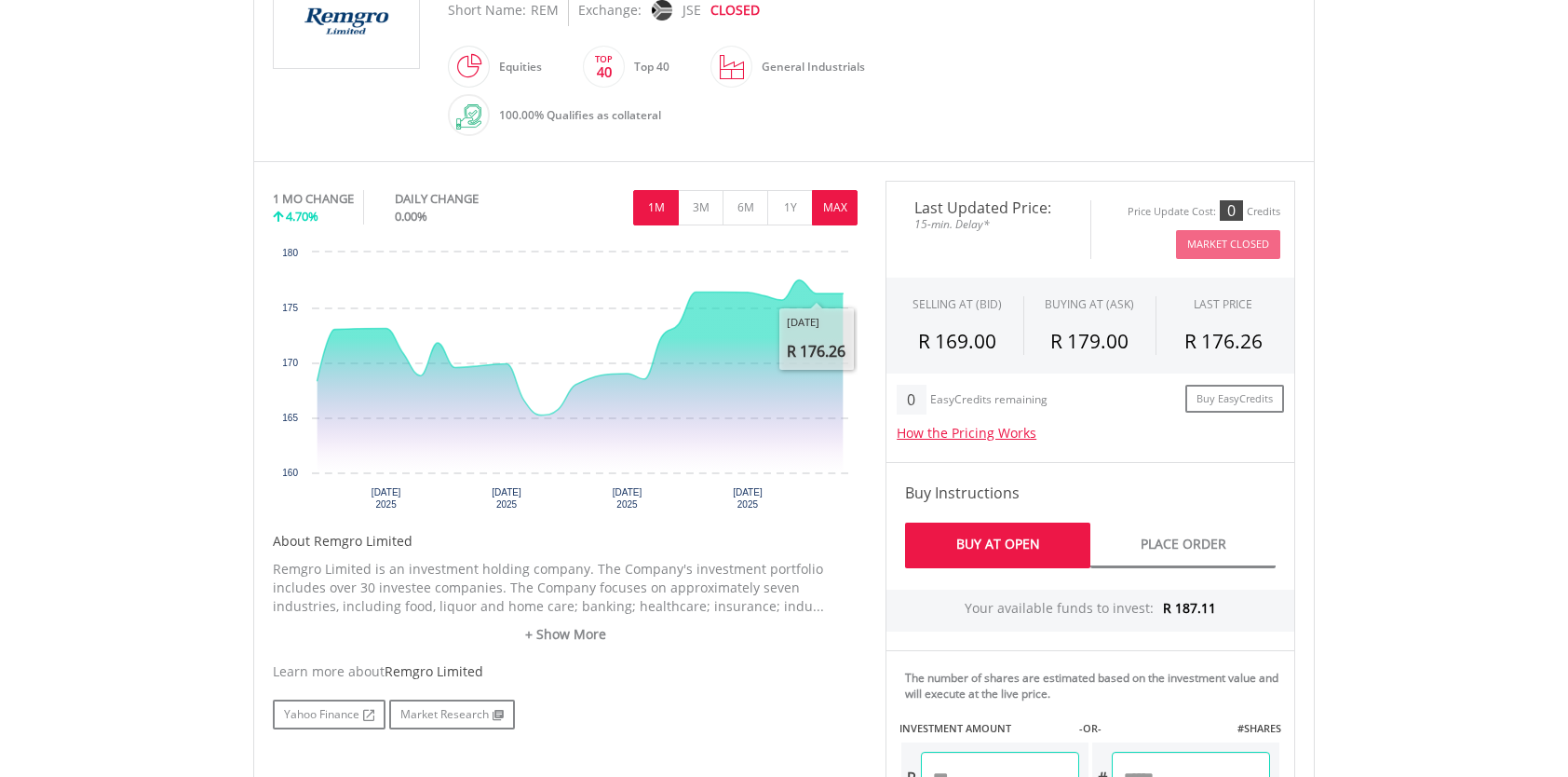
click at [846, 202] on button "MAX" at bounding box center [834, 208] width 45 height 36
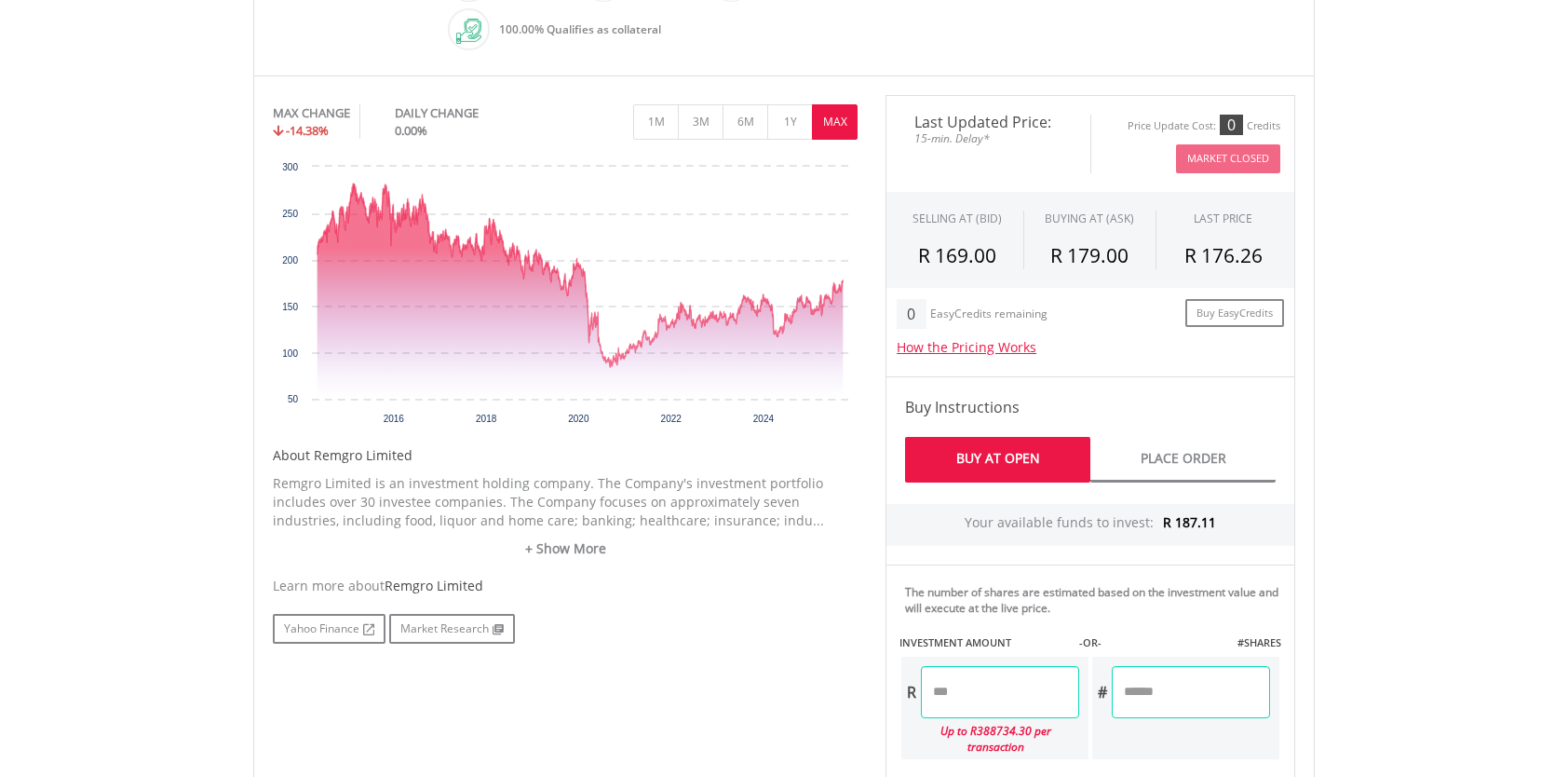
scroll to position [559, 0]
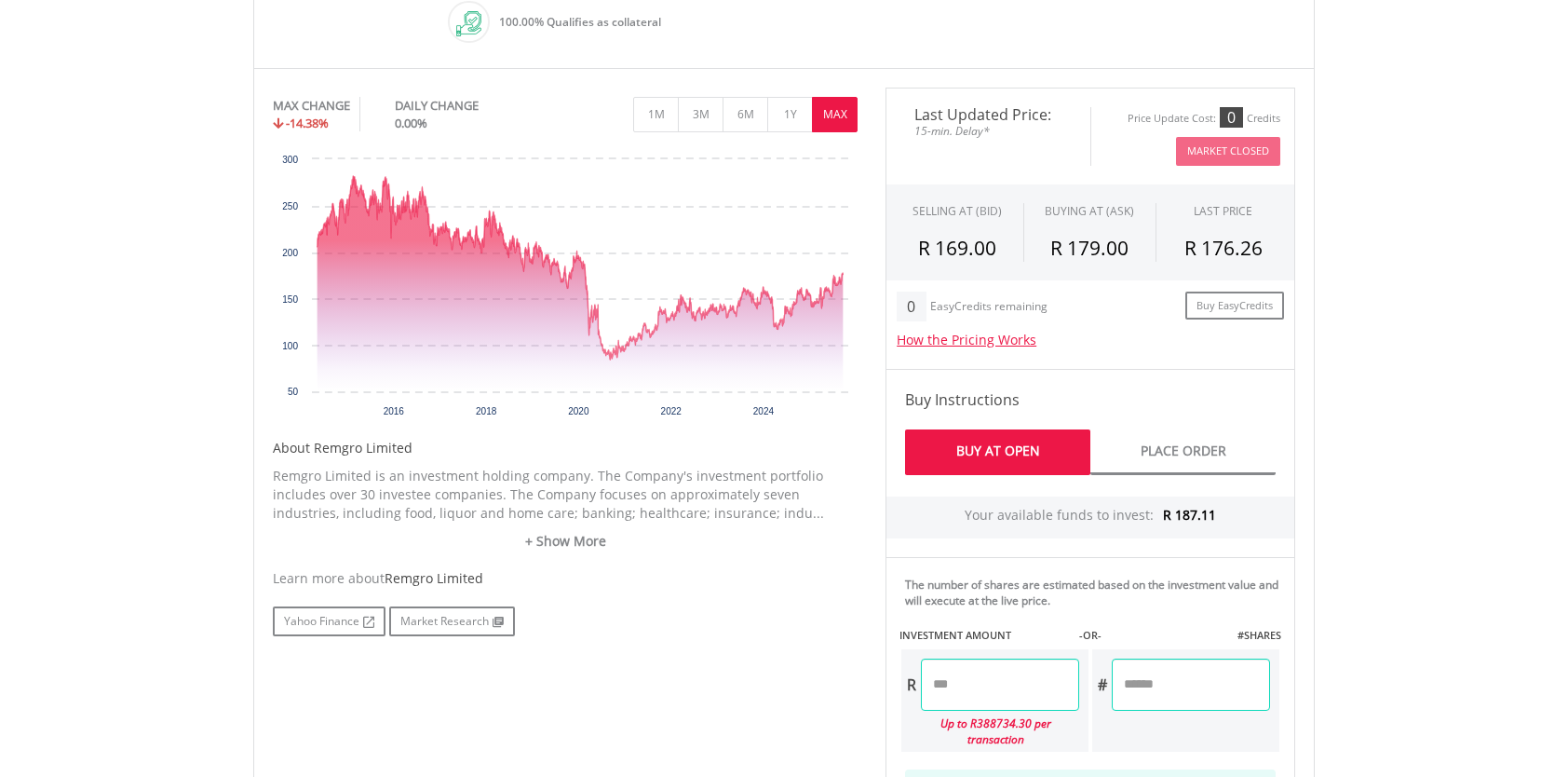
click at [1013, 439] on link "Buy At Open" at bounding box center [998, 452] width 186 height 45
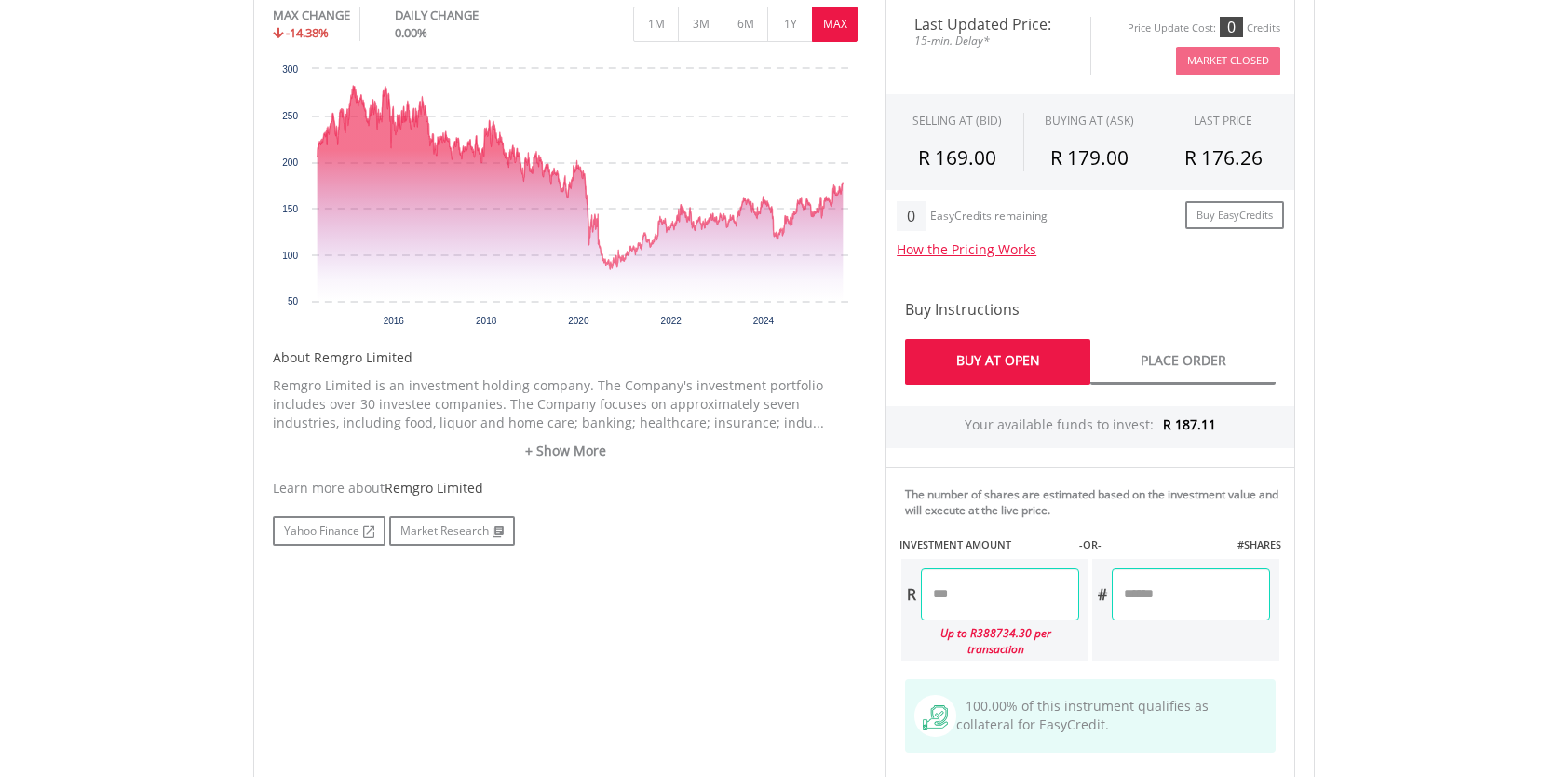
scroll to position [652, 0]
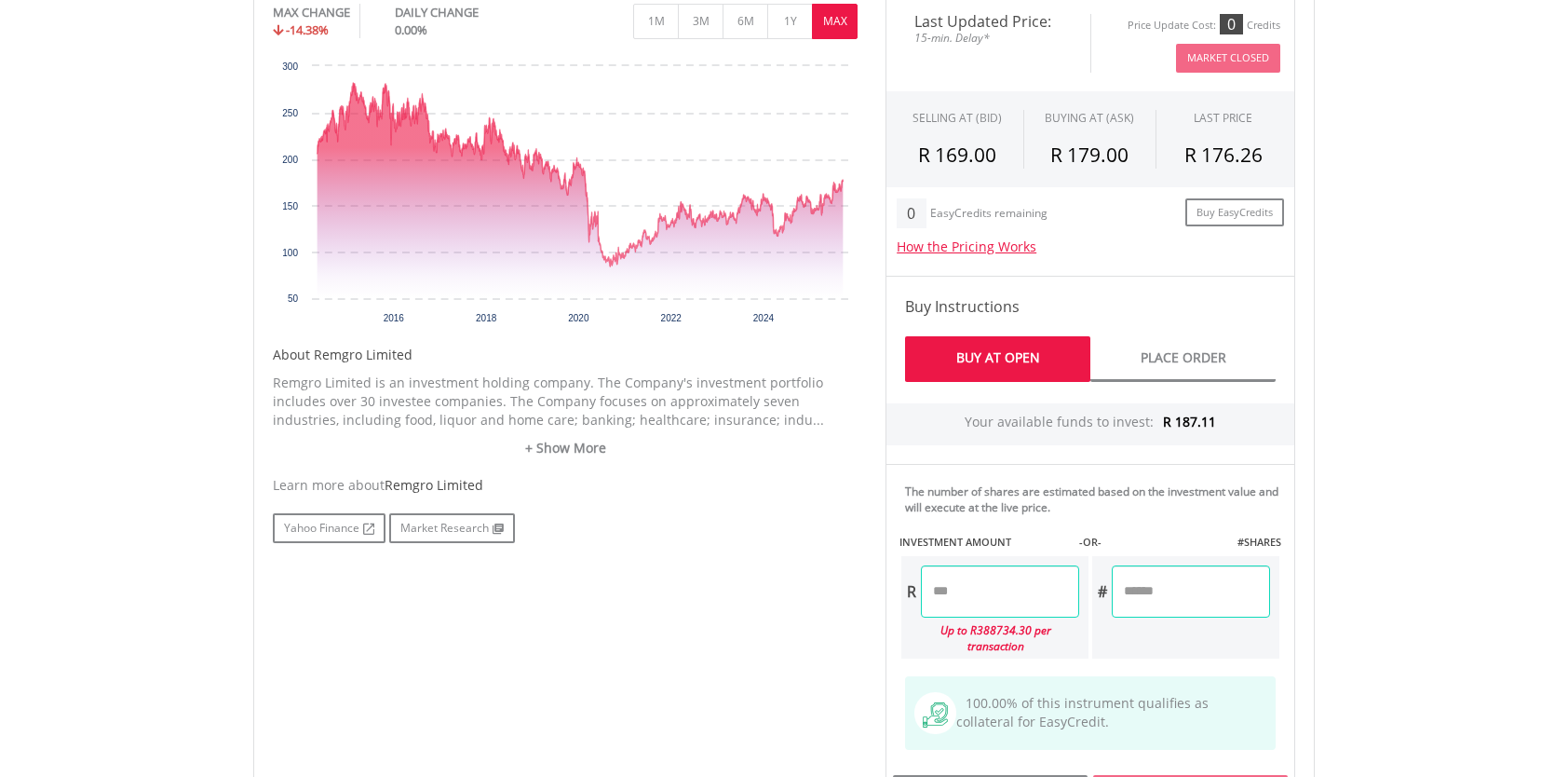
click at [984, 593] on input "number" at bounding box center [1000, 591] width 159 height 52
drag, startPoint x: 983, startPoint y: 587, endPoint x: 865, endPoint y: 596, distance: 118.3
click at [865, 596] on div "No chart available. MAX CHANGE -14.38% DAILY CHANGE 0.00% 1M 3M 6M 1Y MAX Chart…" at bounding box center [784, 516] width 1051 height 1045
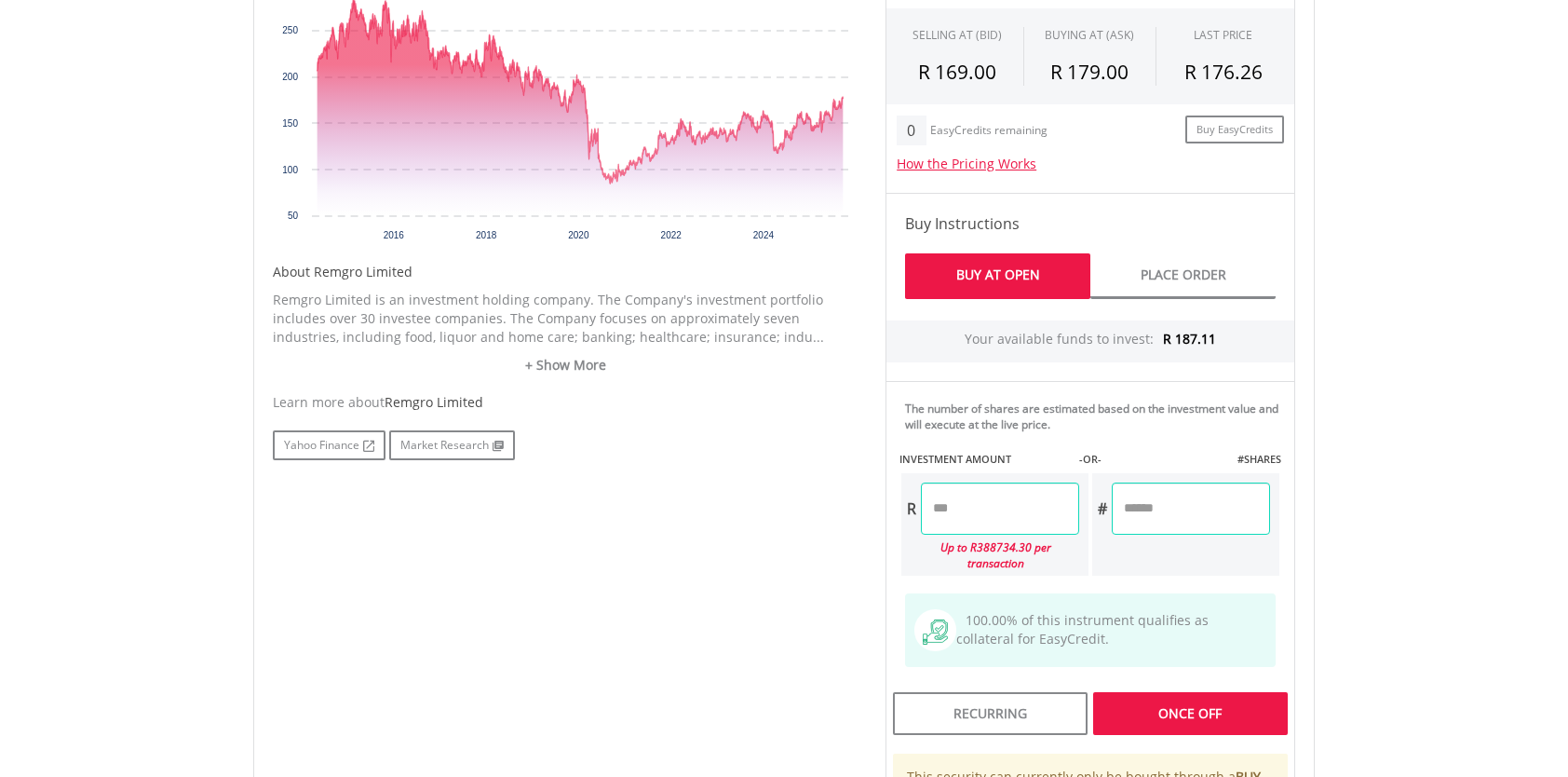
scroll to position [745, 0]
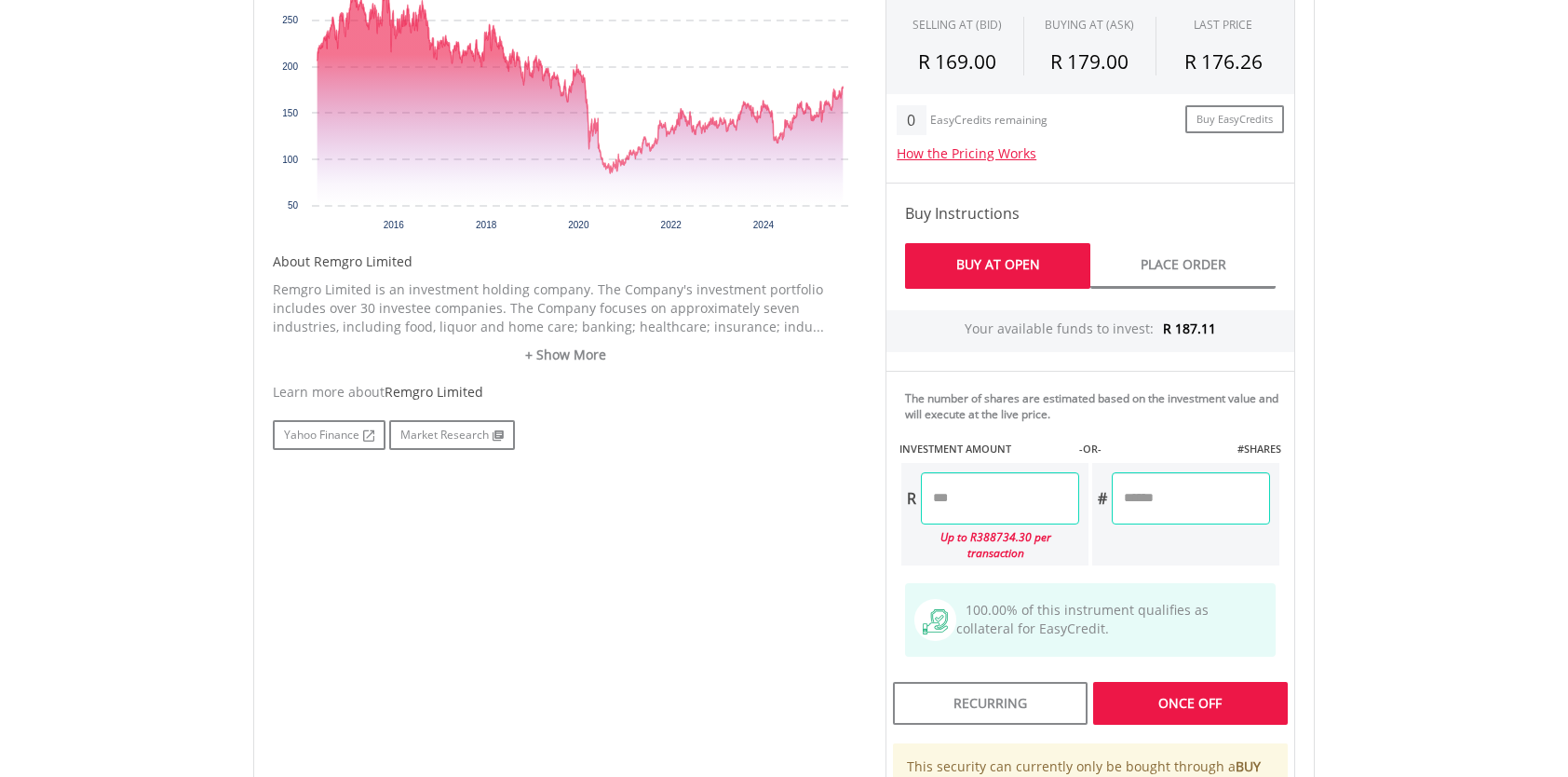
click at [1142, 688] on div "Last Updated Price: 15-min. Delay* Price Update Cost: 0 Credits Market Closed S…" at bounding box center [1090, 423] width 437 height 1045
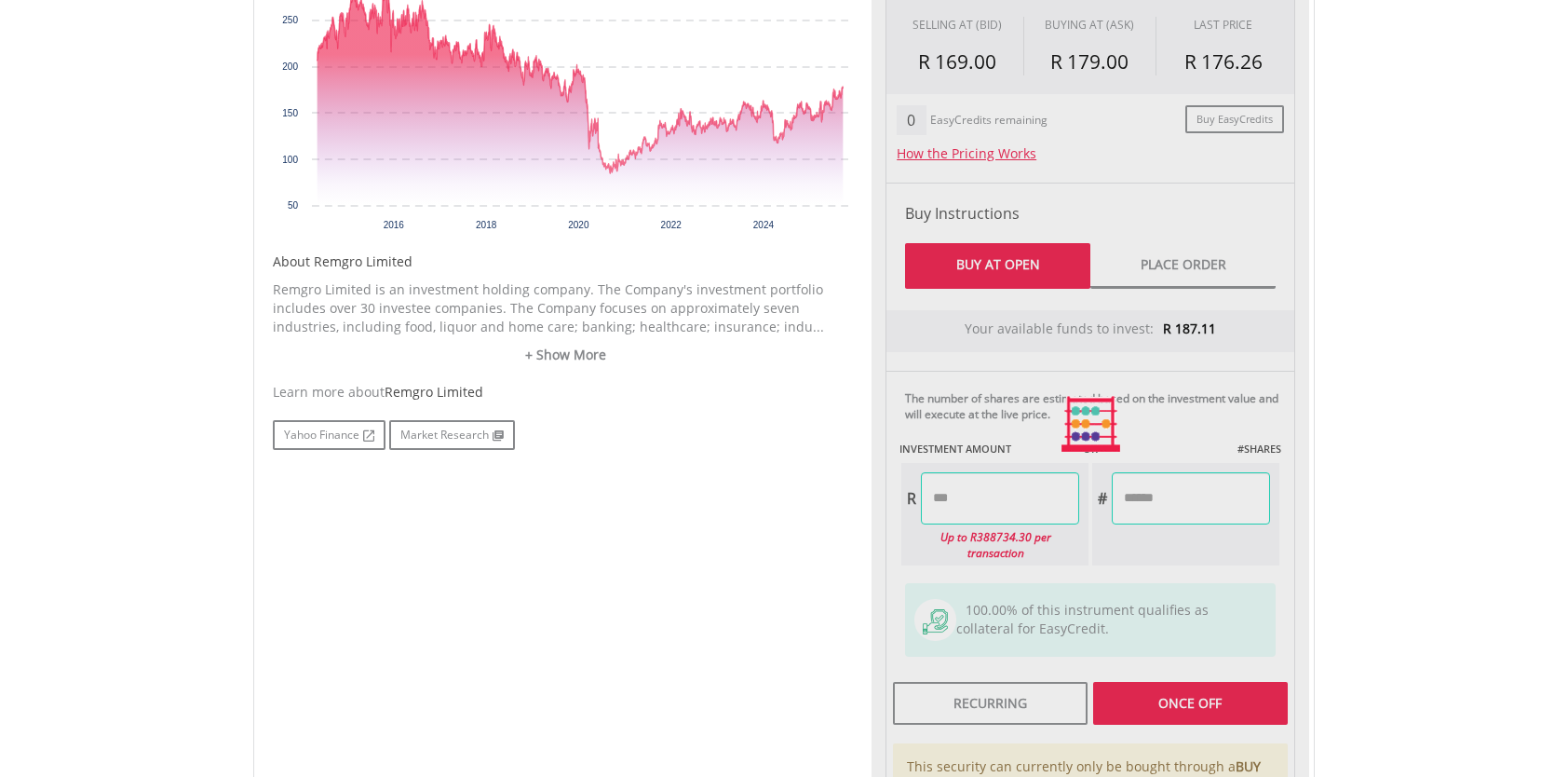
type input "******"
type input "*"
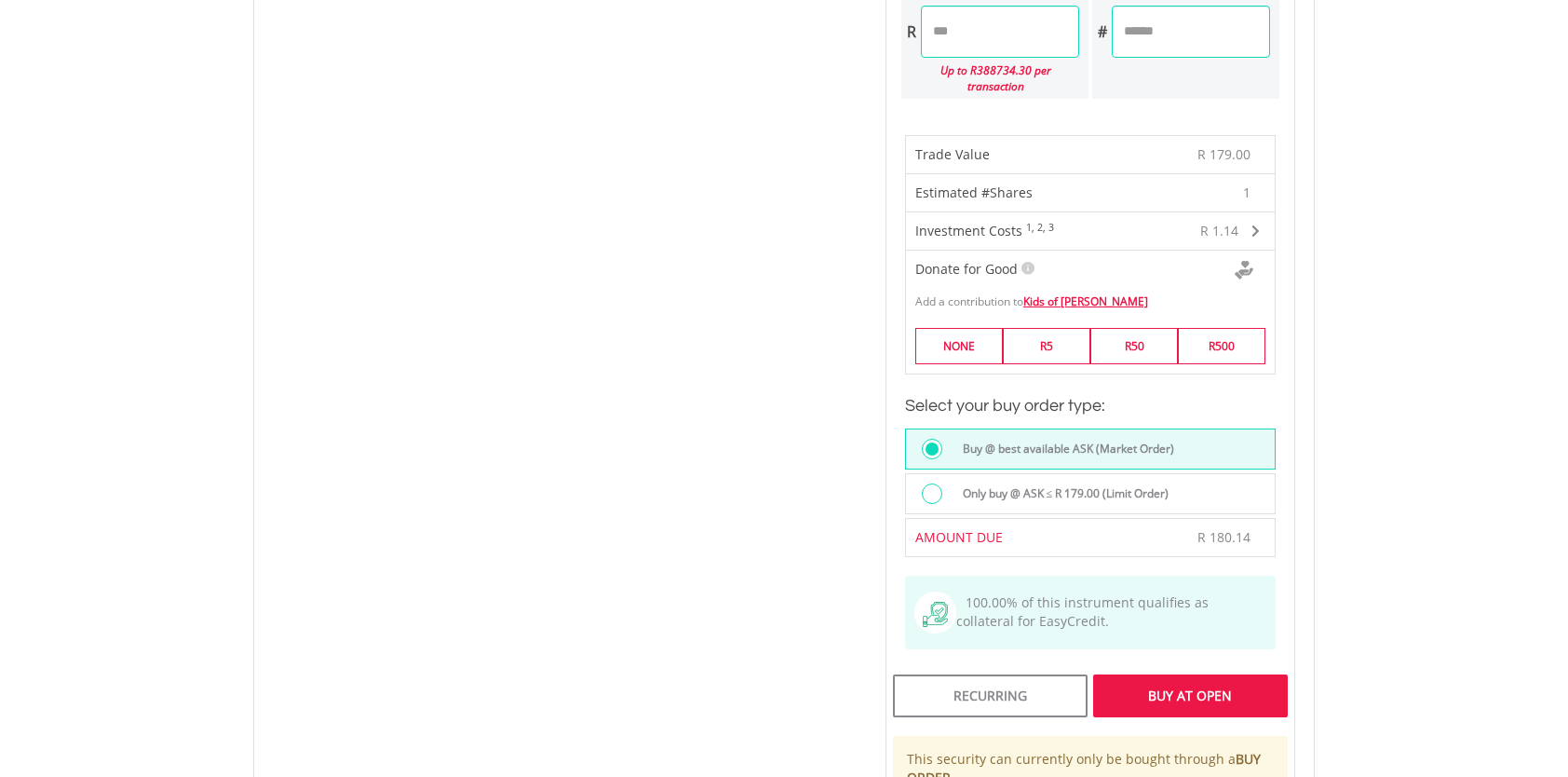
scroll to position [1304, 0]
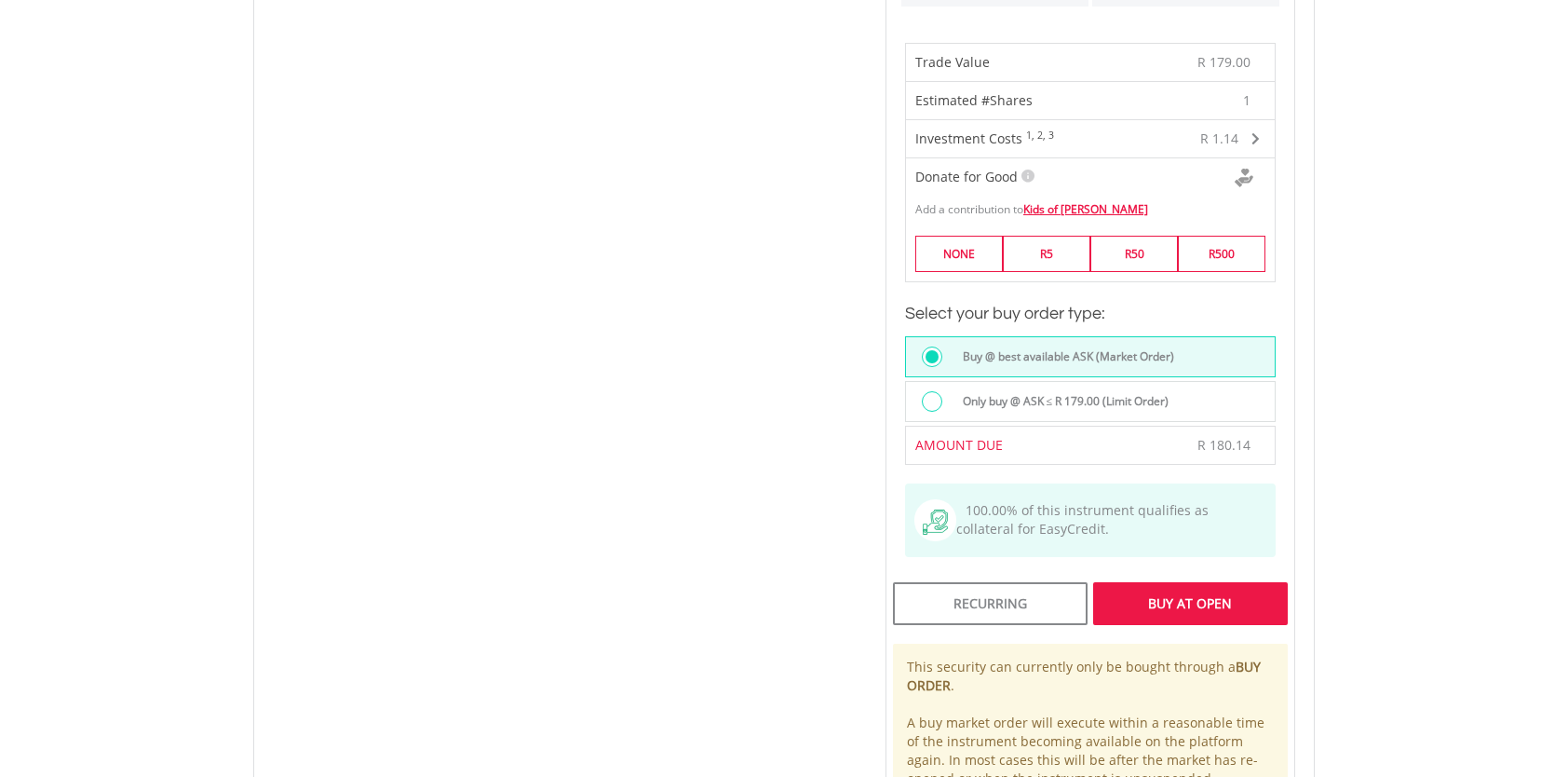
click at [1163, 583] on div "Buy At Open" at bounding box center [1190, 604] width 194 height 43
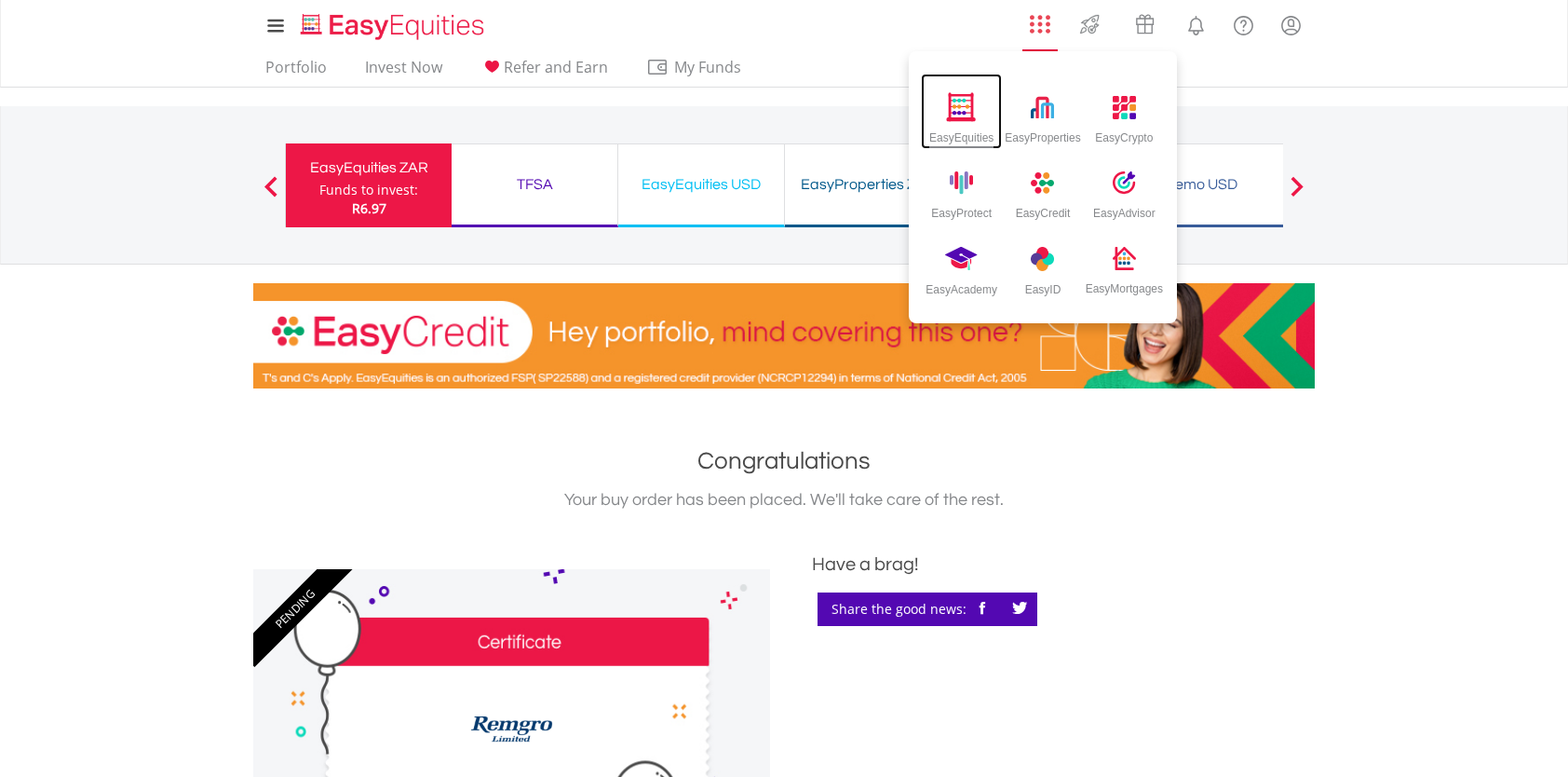
click at [981, 103] on div "EasyEquities" at bounding box center [961, 112] width 81 height 75
